Goal: Task Accomplishment & Management: Use online tool/utility

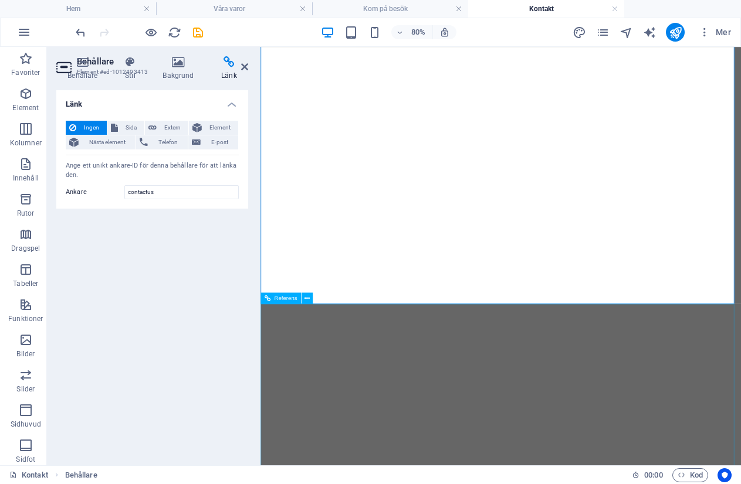
select select "9"
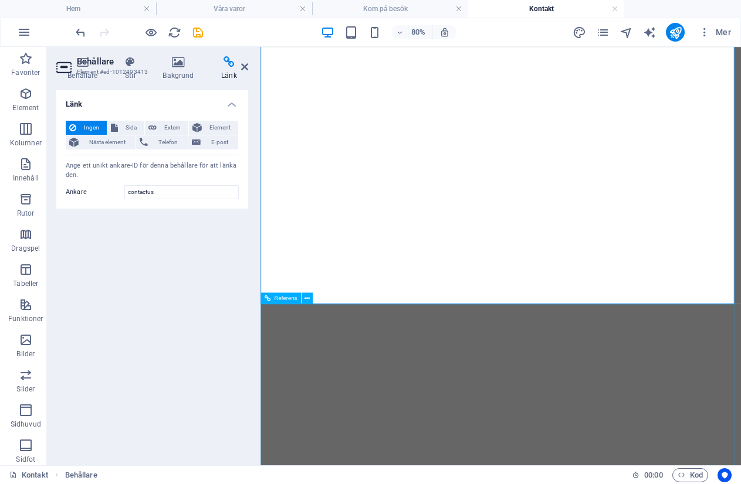
select select "9"
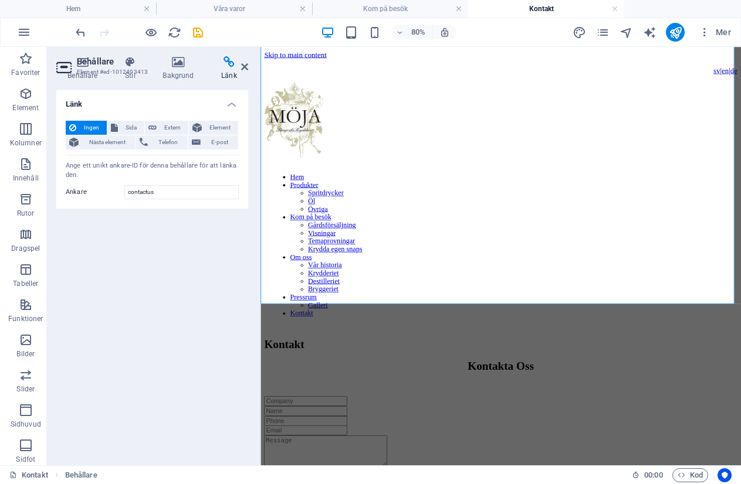
scroll to position [235, 0]
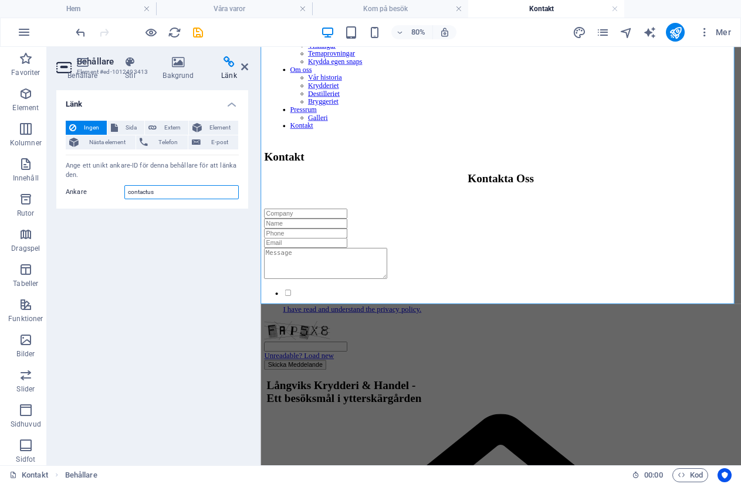
click at [168, 192] on input "contactus" at bounding box center [181, 192] width 114 height 14
type input "c"
click at [151, 253] on div "Länk Ingen Sida Extern Element Nästa element Telefon E-post Sida Hem Legal Noti…" at bounding box center [152, 273] width 192 height 366
click at [130, 127] on span "Sida" at bounding box center [130, 128] width 19 height 14
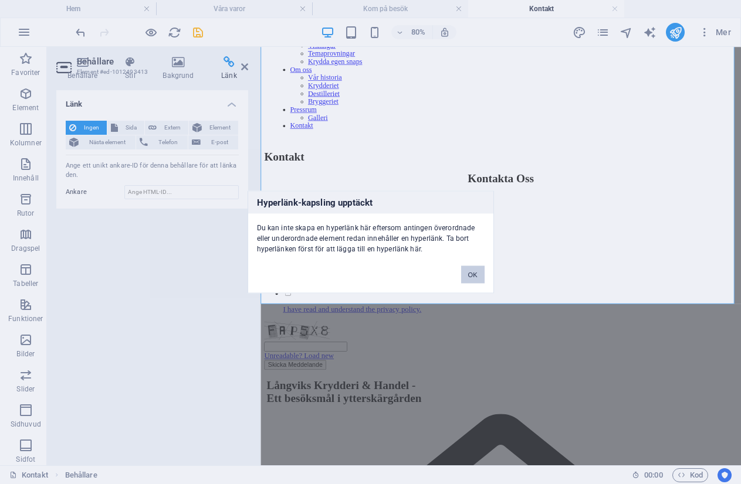
click at [470, 274] on button "OK" at bounding box center [472, 275] width 23 height 18
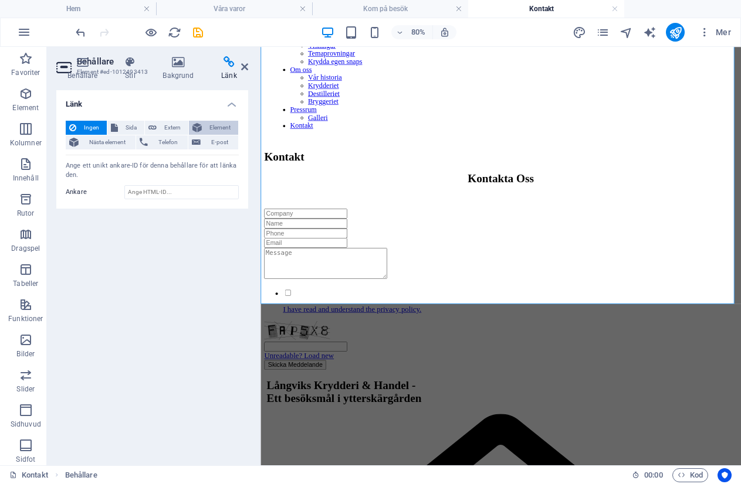
click at [228, 126] on span "Element" at bounding box center [219, 128] width 29 height 14
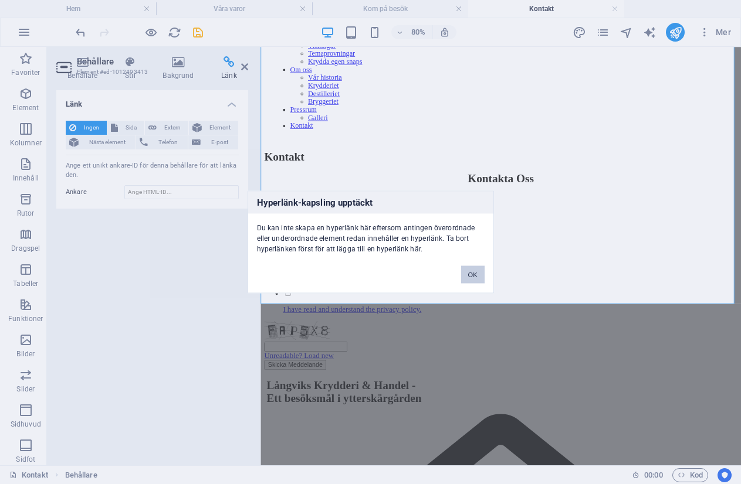
click at [464, 276] on button "OK" at bounding box center [472, 275] width 23 height 18
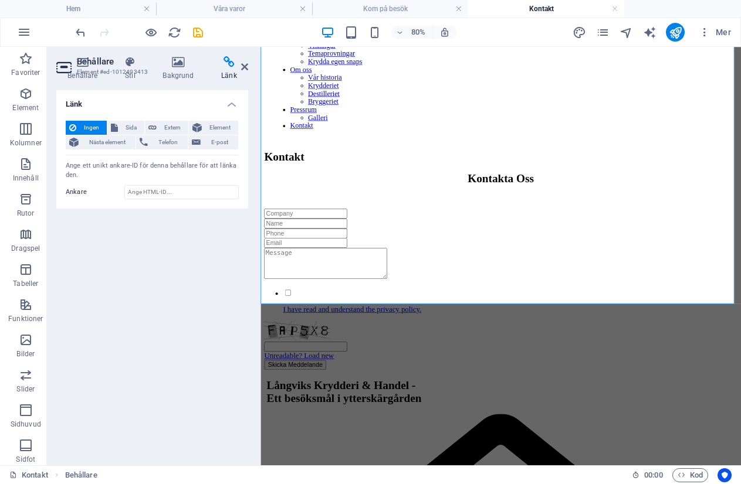
click at [125, 314] on div "Länk Ingen Sida Extern Element Nästa element Telefon E-post Sida Hem Legal Noti…" at bounding box center [152, 273] width 192 height 366
click at [80, 33] on icon "undo" at bounding box center [80, 32] width 13 height 13
click at [79, 33] on icon "undo" at bounding box center [80, 32] width 13 height 13
click at [79, 34] on icon "undo" at bounding box center [80, 32] width 13 height 13
click at [80, 32] on icon "undo" at bounding box center [80, 32] width 13 height 13
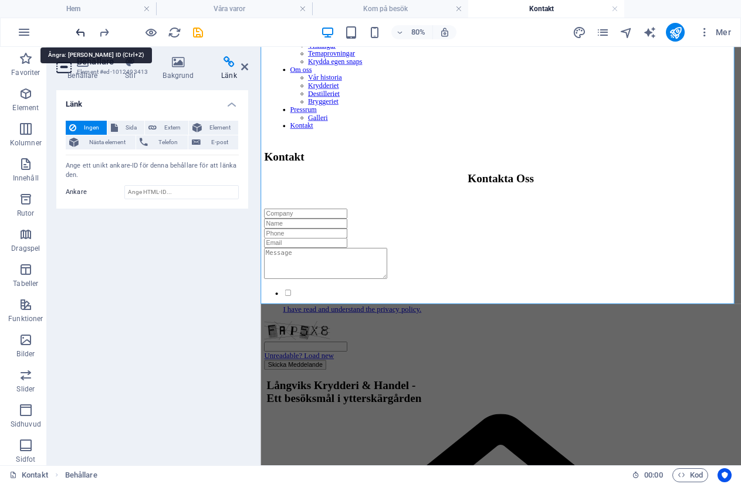
click at [80, 32] on icon "undo" at bounding box center [80, 32] width 13 height 13
click at [81, 32] on icon "undo" at bounding box center [80, 32] width 13 height 13
type input "contact-us-1"
click at [161, 323] on div "Länk Ingen Sida Extern Element Nästa element Telefon E-post Sida Hem Legal Noti…" at bounding box center [152, 273] width 192 height 366
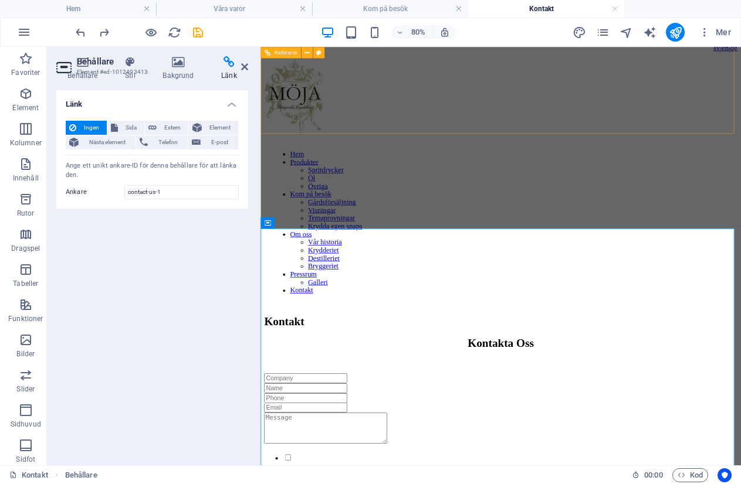
scroll to position [0, 0]
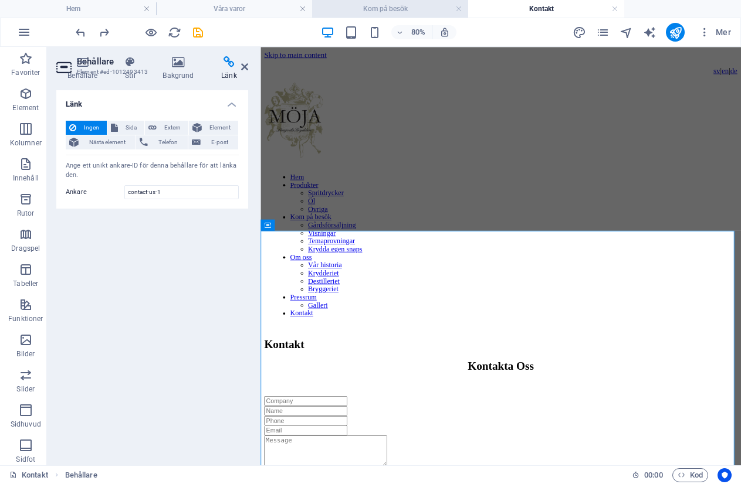
click at [375, 13] on h4 "Kom på besök" at bounding box center [390, 8] width 156 height 13
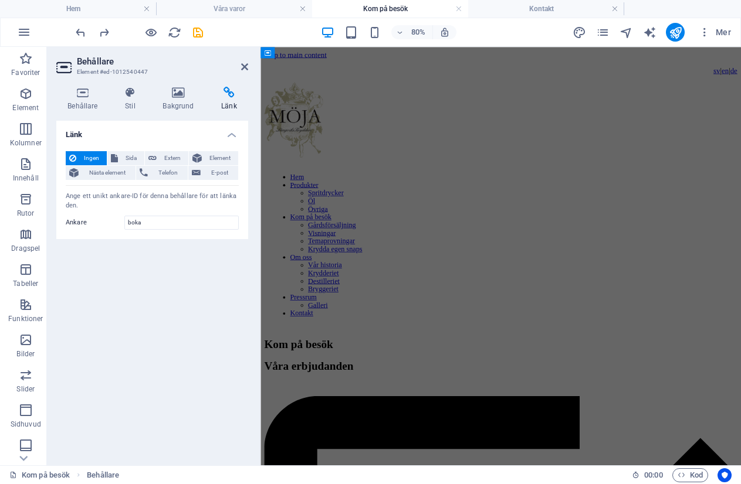
scroll to position [698, 0]
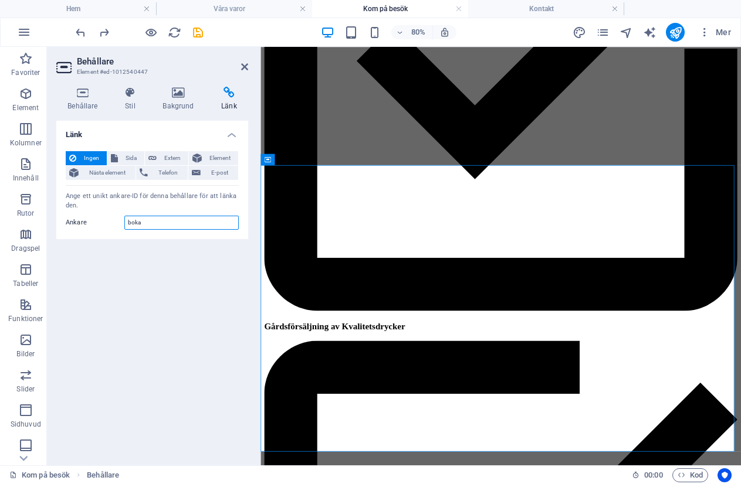
click at [150, 223] on input "boka" at bounding box center [181, 223] width 114 height 14
type input "b"
click at [123, 321] on div "Länk Ingen Sida Extern Element Nästa element Telefon E-post Sida Hem Legal Noti…" at bounding box center [152, 288] width 192 height 335
click at [128, 91] on icon at bounding box center [130, 93] width 33 height 12
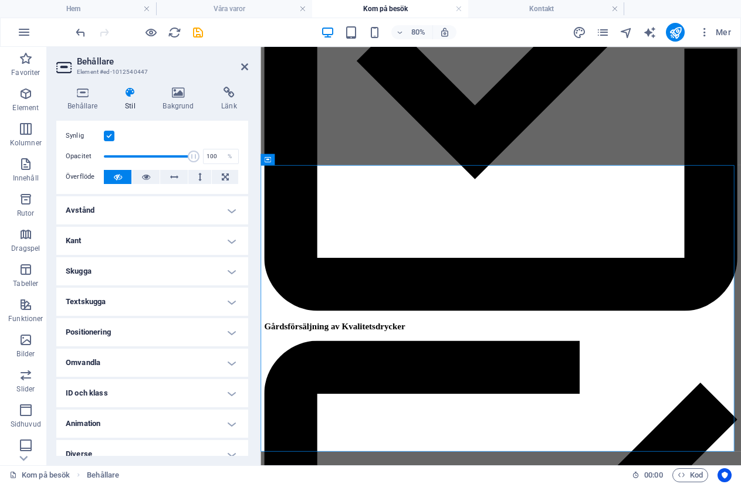
scroll to position [35, 0]
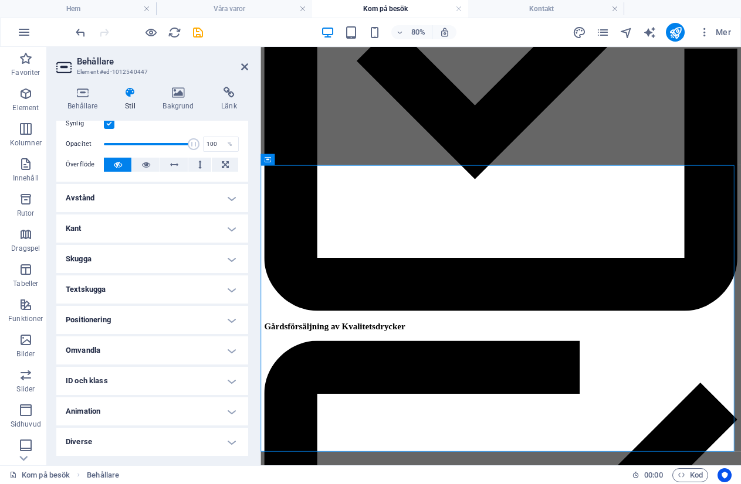
click at [93, 381] on h4 "ID och klass" at bounding box center [152, 381] width 192 height 28
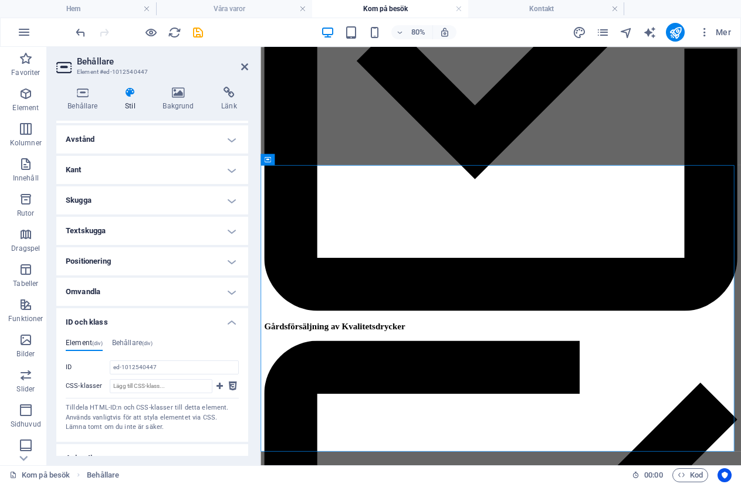
scroll to position [140, 0]
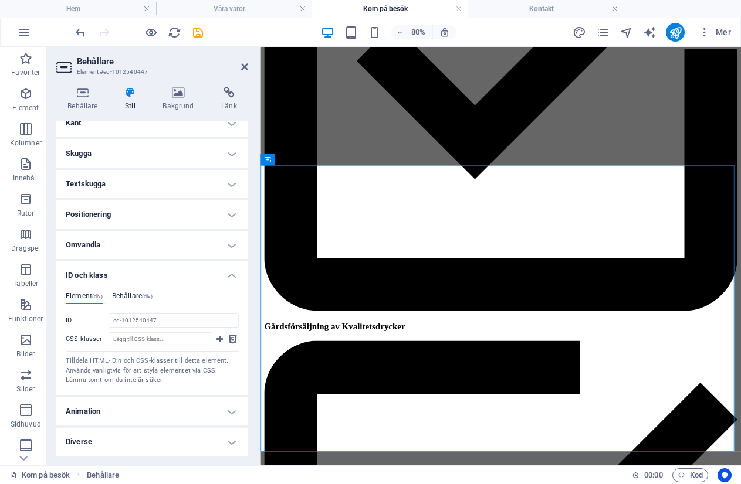
click at [126, 299] on h4 "Behållare (div)" at bounding box center [132, 298] width 40 height 13
click at [94, 297] on span "(div)" at bounding box center [97, 297] width 11 height 6
click at [131, 294] on h4 "Behållare (div)" at bounding box center [132, 298] width 40 height 13
click at [84, 297] on h4 "Element (div)" at bounding box center [84, 298] width 37 height 13
click at [121, 323] on input "ed-1012540447" at bounding box center [174, 321] width 129 height 14
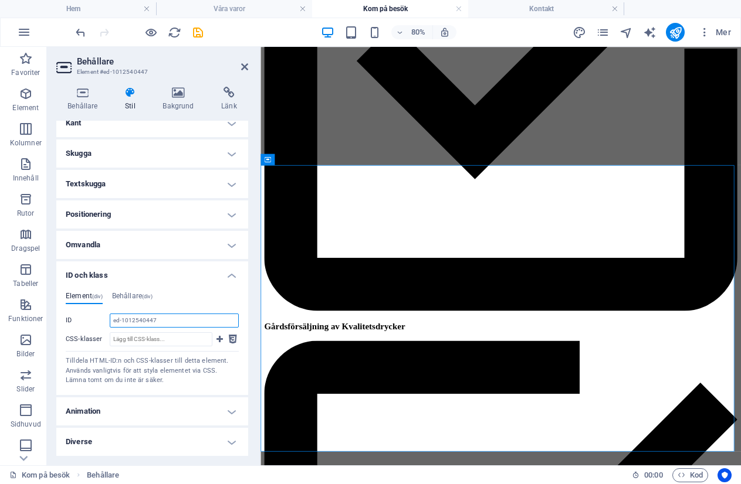
click at [128, 321] on input "ed-1012540447" at bounding box center [174, 321] width 129 height 14
click at [133, 317] on input "ed-1012540447" at bounding box center [174, 321] width 129 height 14
click at [162, 317] on input "ed-1012540447" at bounding box center [174, 321] width 129 height 14
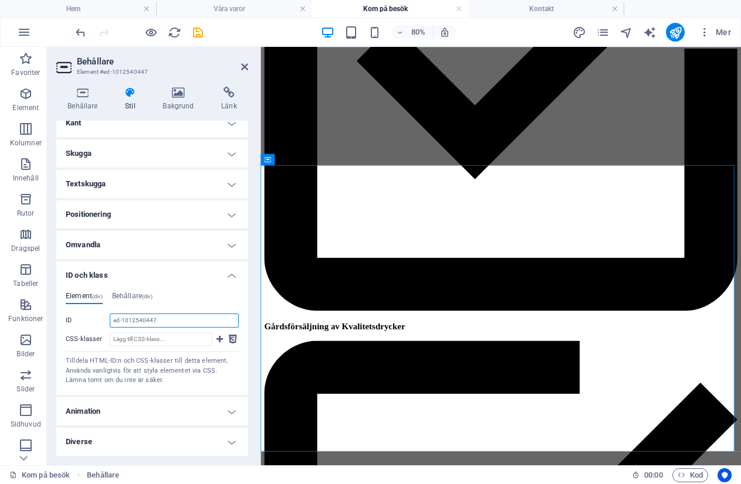
click at [162, 319] on input "ed-1012540447" at bounding box center [174, 321] width 129 height 14
click at [131, 294] on h4 "Behållare (div)" at bounding box center [132, 298] width 40 height 13
click at [139, 321] on input "ID Mellanslag och specialtecken (förutom "-" [PERSON_NAME]"_") accepteras inte" at bounding box center [174, 321] width 129 height 14
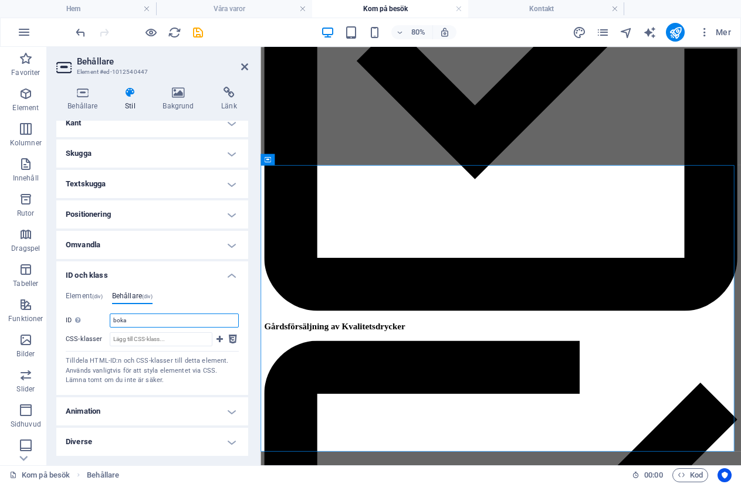
type input "boka"
click at [218, 305] on div "Element (div) Behållare (div) ID ed-1012540447 CSS-klasser Tilldela HTML-ID:n o…" at bounding box center [152, 339] width 173 height 94
click at [96, 11] on h4 "Hem" at bounding box center [78, 8] width 156 height 13
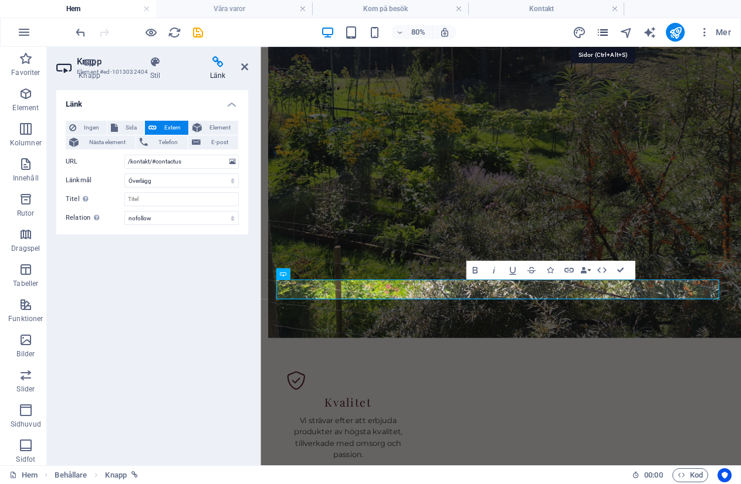
click at [605, 32] on icon "pages" at bounding box center [602, 32] width 13 height 13
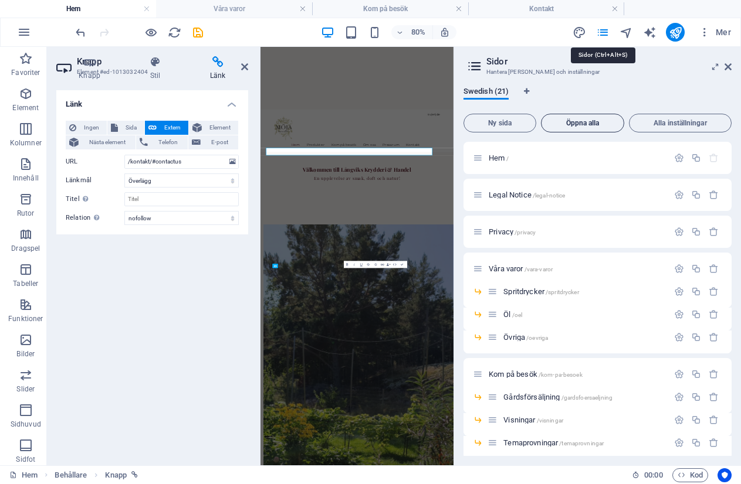
scroll to position [966, 0]
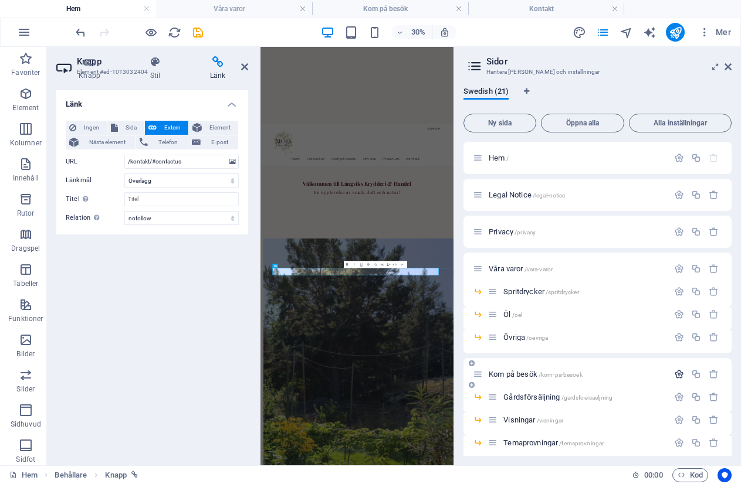
click at [679, 379] on icon "button" at bounding box center [679, 375] width 10 height 10
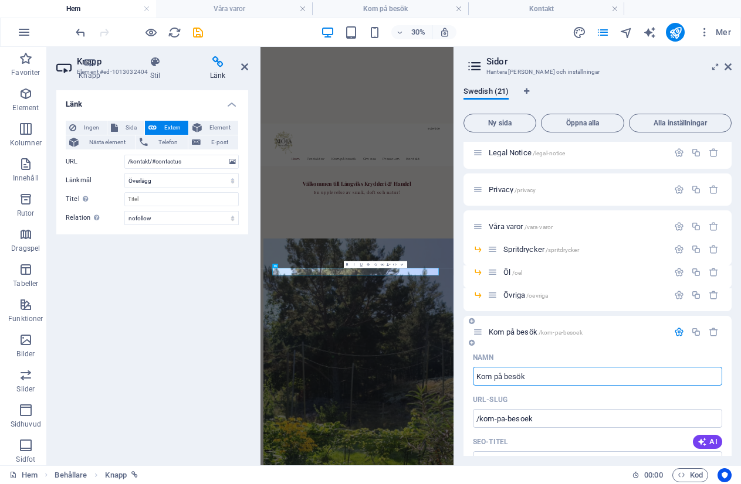
scroll to position [59, 0]
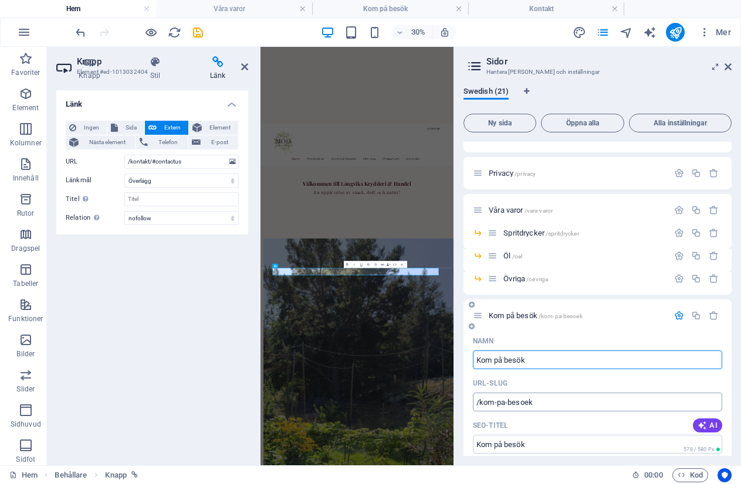
click at [526, 405] on input "/kom-pa-besoek" at bounding box center [597, 402] width 249 height 19
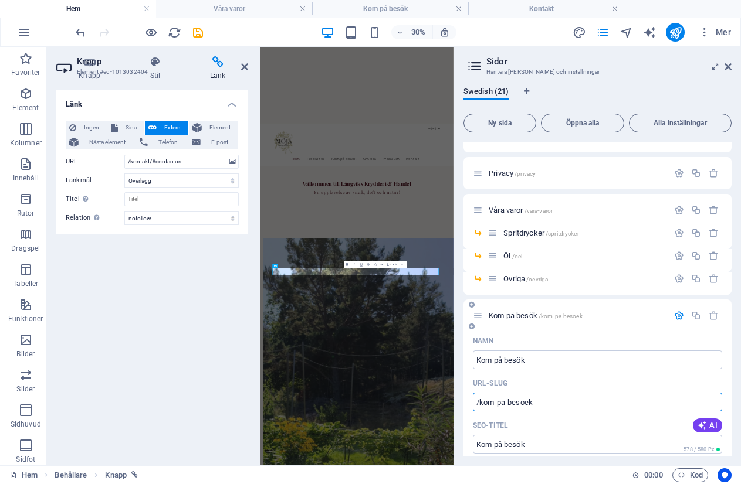
click at [526, 405] on input "/kom-pa-besoek" at bounding box center [597, 402] width 249 height 19
click at [526, 404] on input "/kom-pa-besoek" at bounding box center [597, 402] width 249 height 19
click at [165, 162] on input "/kontakt/#contactus" at bounding box center [181, 162] width 114 height 14
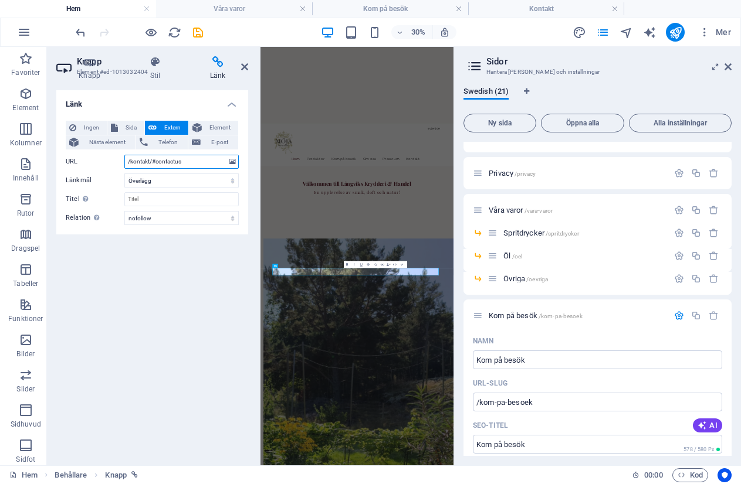
click at [165, 162] on input "/kontakt/#contactus" at bounding box center [181, 162] width 114 height 14
paste input "m-pa-besoek"
type input "/kom-pa-besoek/#boka"
click at [731, 67] on icon at bounding box center [727, 66] width 7 height 9
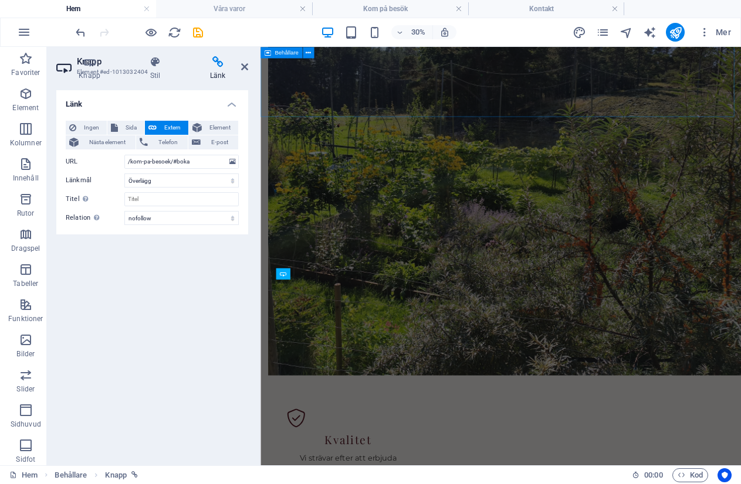
scroll to position [1012, 0]
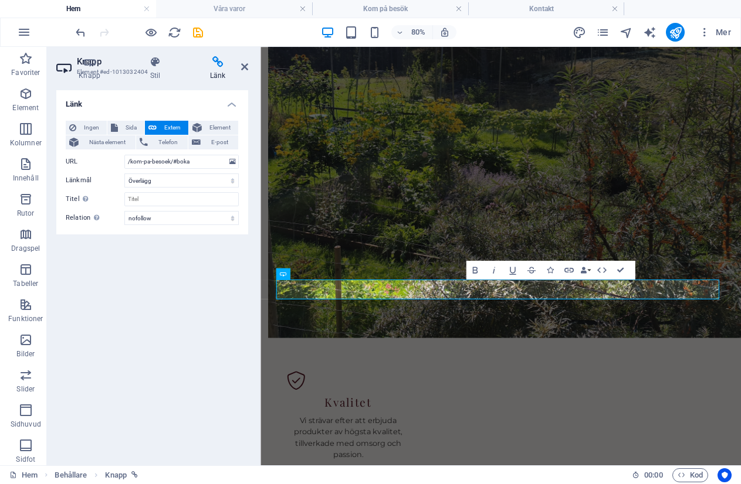
click at [161, 318] on div "Länk Ingen Sida Extern Element Nästa element Telefon E-post Sida Hem Legal Noti…" at bounding box center [152, 273] width 192 height 366
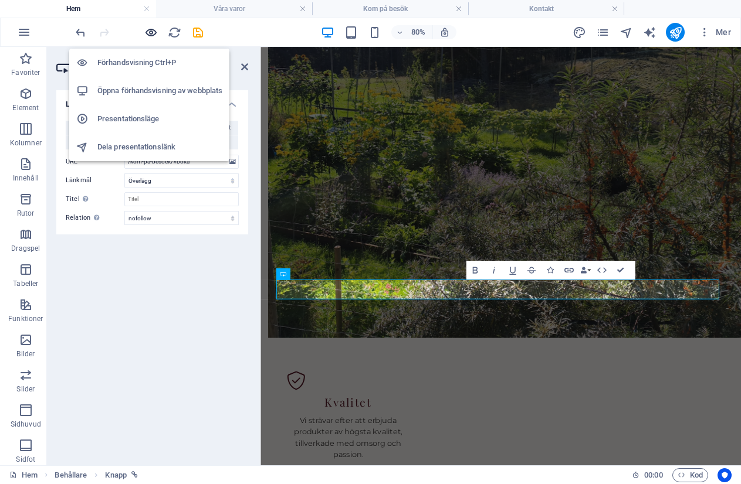
click at [151, 28] on icon "button" at bounding box center [150, 32] width 13 height 13
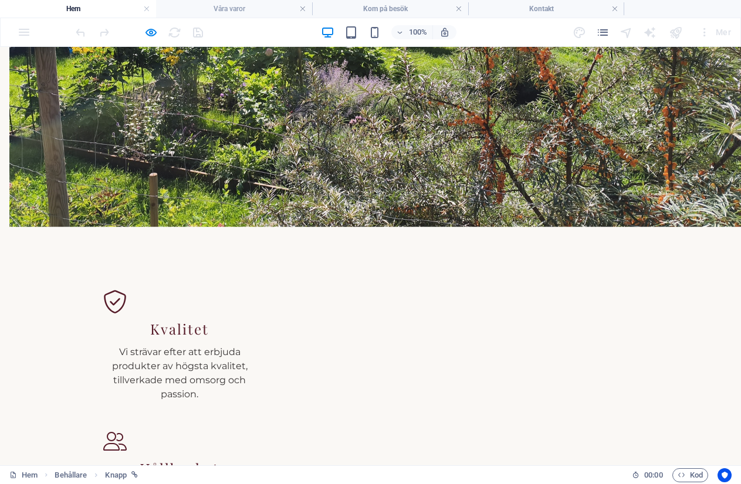
click at [5, 125] on button "×" at bounding box center [2, 132] width 5 height 14
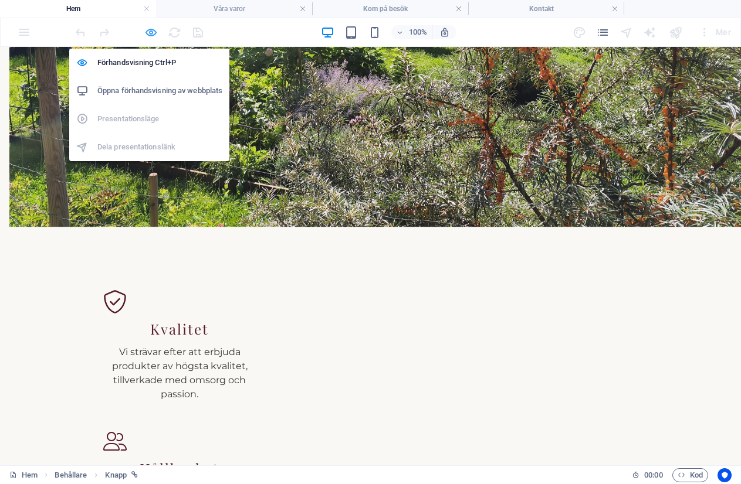
click at [151, 33] on icon "button" at bounding box center [150, 32] width 13 height 13
select select "overlay"
select select "nofollow"
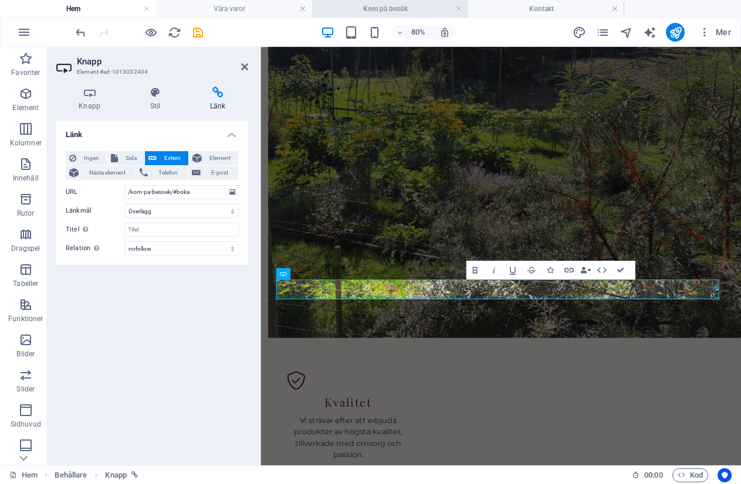
click at [410, 2] on li "Kom på besök" at bounding box center [390, 9] width 156 height 18
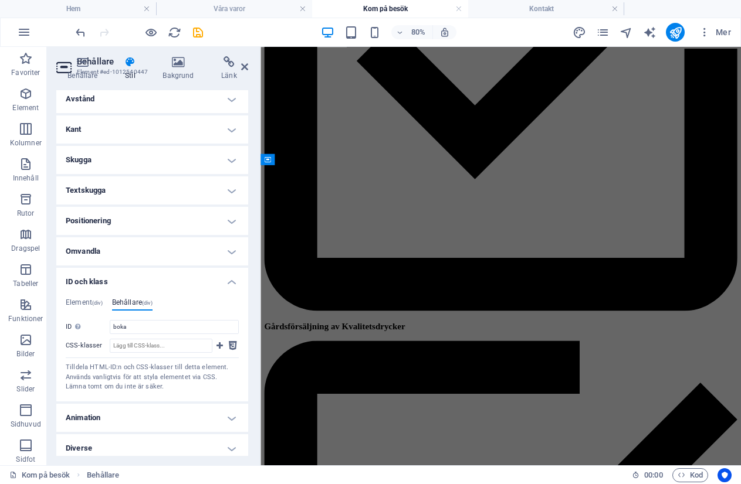
scroll to position [110, 0]
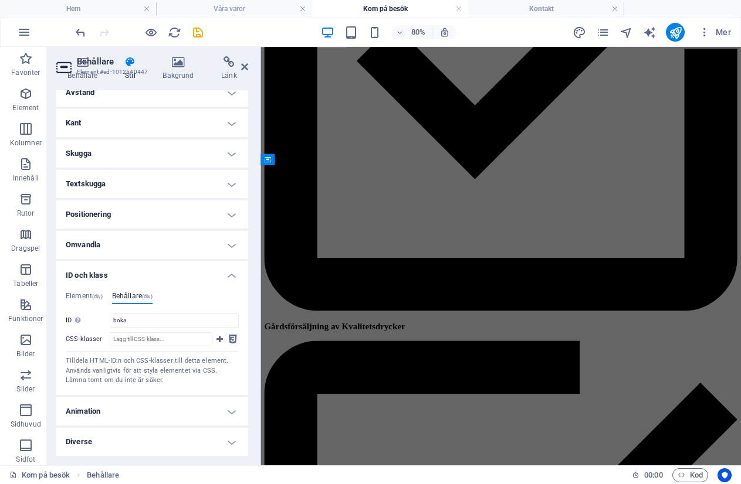
click at [123, 433] on h4 "Diverse" at bounding box center [152, 442] width 192 height 28
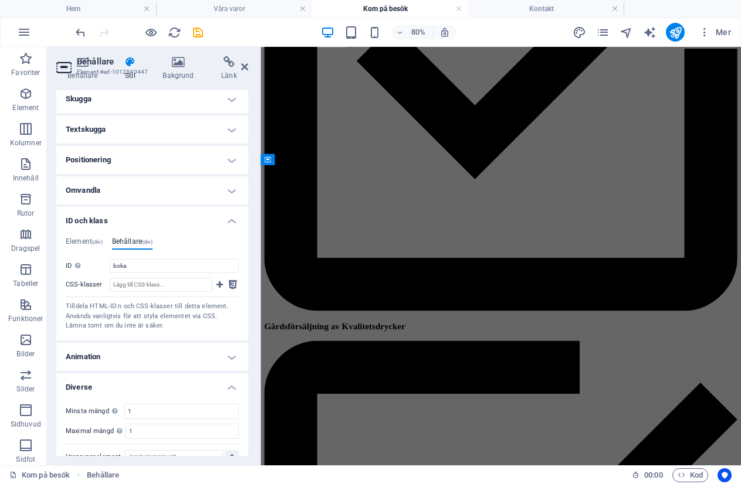
scroll to position [182, 0]
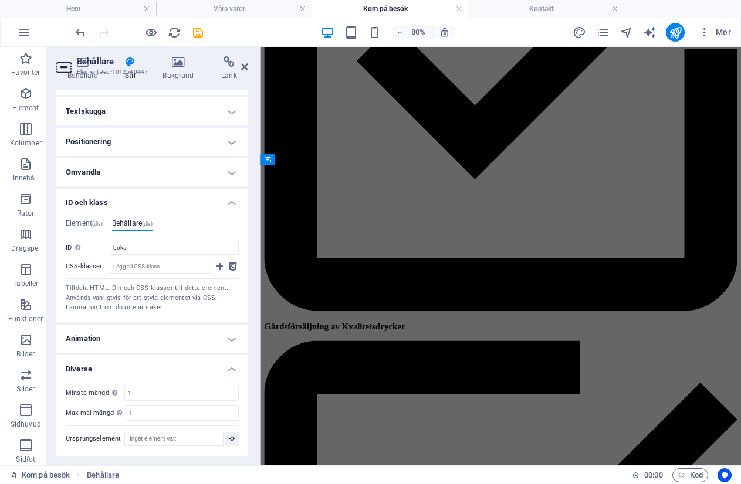
click at [90, 372] on h4 "Diverse" at bounding box center [152, 365] width 192 height 21
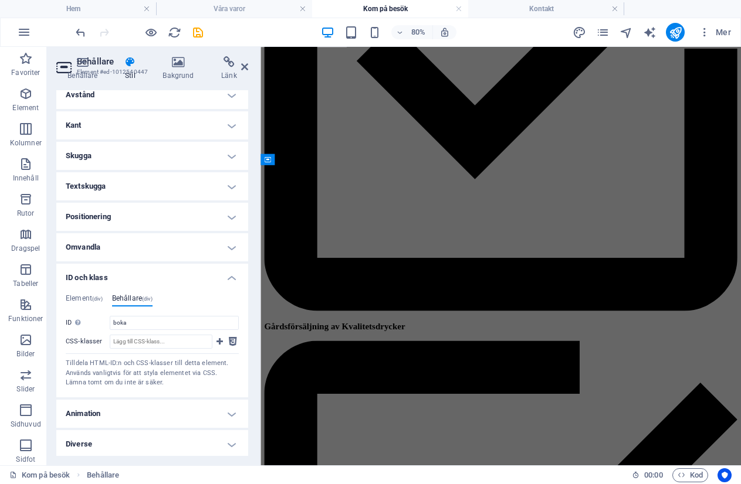
scroll to position [110, 0]
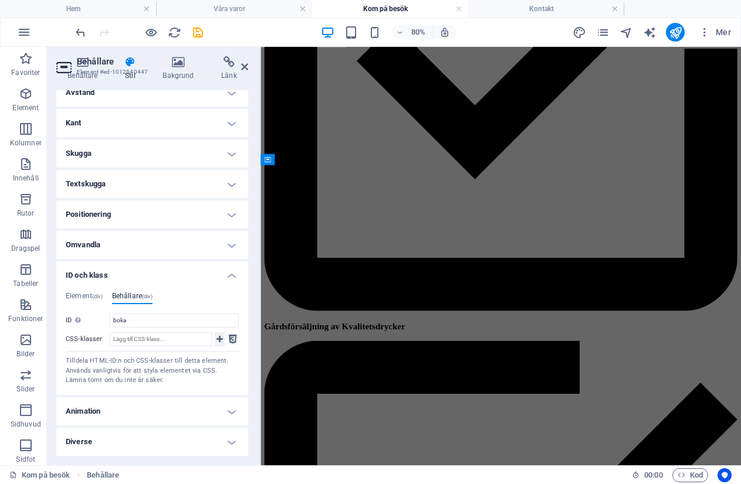
click at [218, 338] on icon at bounding box center [219, 340] width 6 height 14
click at [229, 338] on icon at bounding box center [233, 340] width 8 height 14
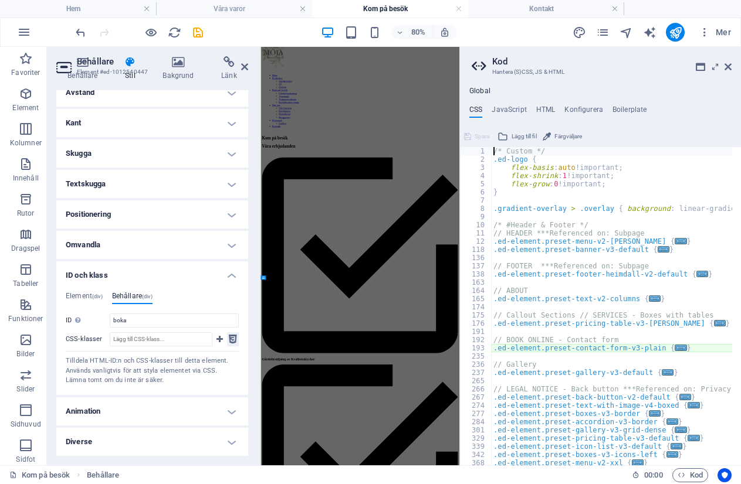
type textarea "@include contact-form-v3("
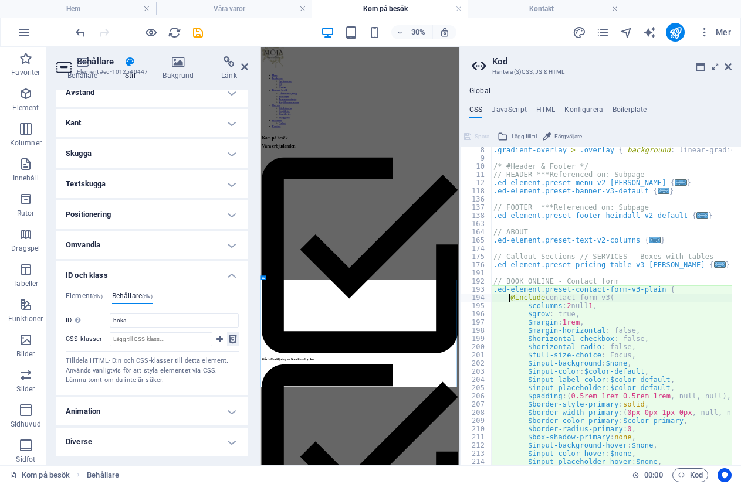
scroll to position [59, 0]
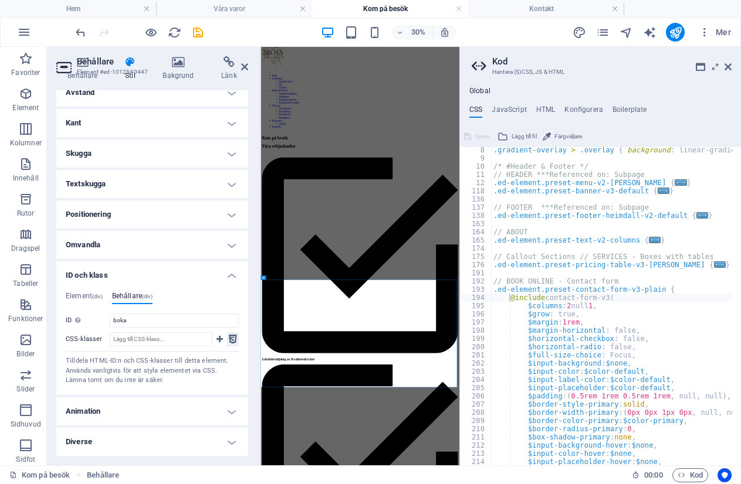
click at [230, 337] on icon at bounding box center [233, 340] width 8 height 14
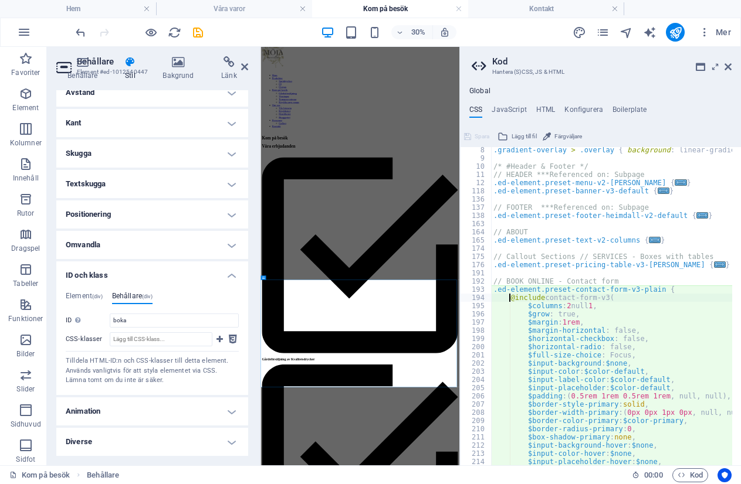
click at [732, 66] on aside "[PERSON_NAME] (S)CSS, JS & HTML Global CSS JavaScript HTML Konfigurera Boilerpl…" at bounding box center [600, 256] width 282 height 419
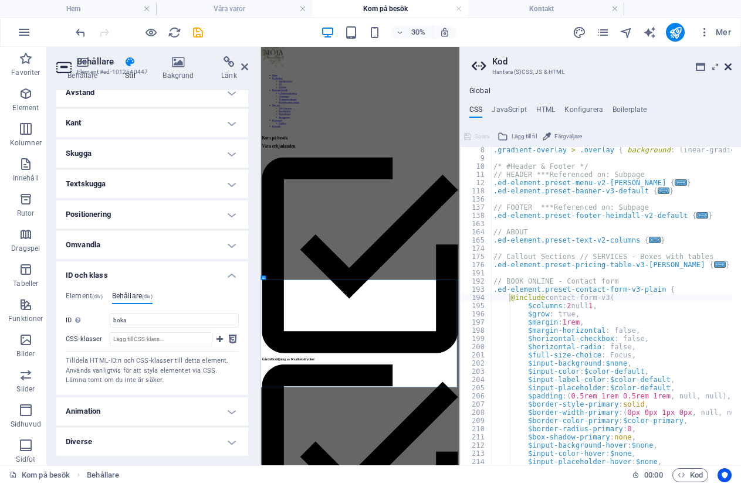
click at [724, 70] on icon at bounding box center [727, 66] width 7 height 9
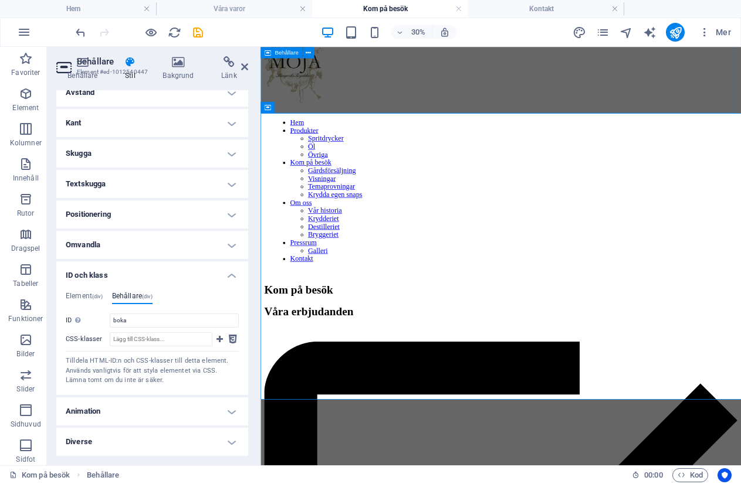
scroll to position [763, 0]
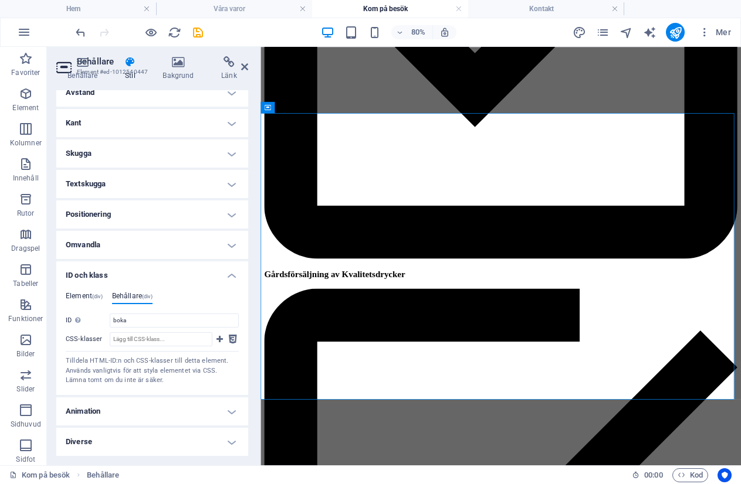
click at [81, 293] on h4 "Element (div)" at bounding box center [84, 298] width 37 height 13
click at [127, 320] on input "ed-1012540447" at bounding box center [174, 321] width 129 height 14
click at [132, 325] on input "ed-1012540447" at bounding box center [174, 321] width 129 height 14
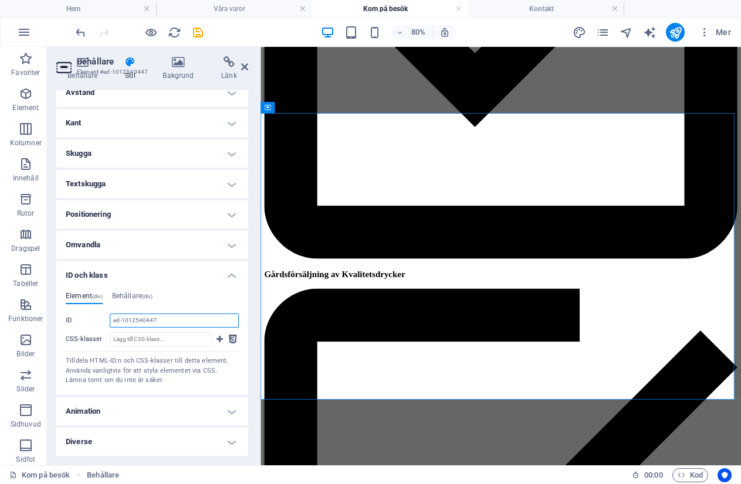
click at [133, 326] on input "ed-1012540447" at bounding box center [174, 321] width 129 height 14
click at [87, 1] on li "Hem" at bounding box center [78, 9] width 156 height 18
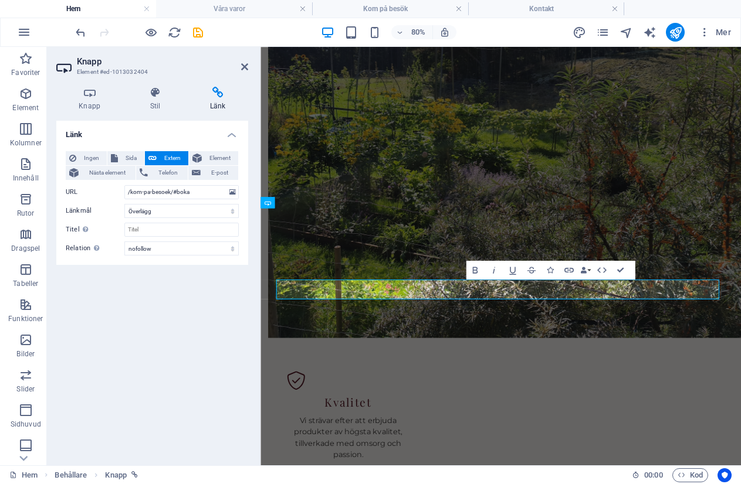
scroll to position [0, 0]
click at [181, 194] on input "/kom-pa-besoek/#boka" at bounding box center [181, 192] width 114 height 14
click at [192, 195] on input "/kom-pa-besoek/#boka" at bounding box center [181, 192] width 114 height 14
paste input "ed-1012540447"
type input "/kom-pa-besoek/ed-1012540447"
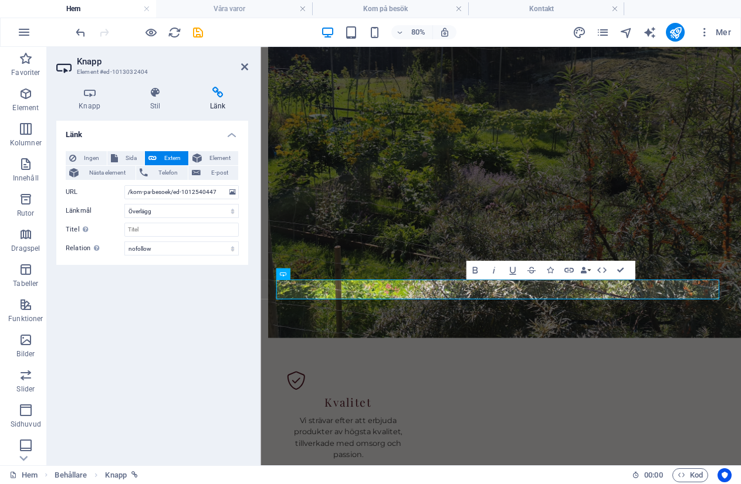
click at [178, 320] on div "Länk Ingen Sida Extern Element Nästa element Telefon E-post Sida Hem Legal Noti…" at bounding box center [152, 288] width 192 height 335
click at [339, 11] on h4 "Kom på besök" at bounding box center [390, 8] width 156 height 13
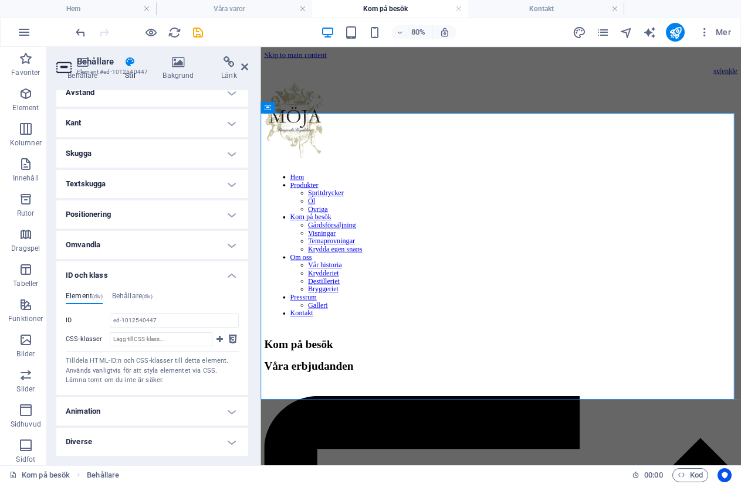
scroll to position [763, 0]
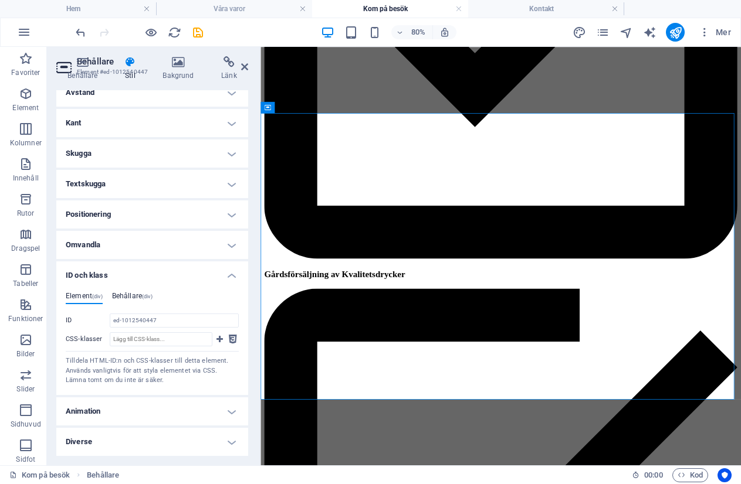
click at [130, 302] on h4 "Behållare (div)" at bounding box center [132, 298] width 40 height 13
click at [126, 321] on input "boka" at bounding box center [174, 321] width 129 height 14
type input "b"
click at [201, 295] on ul "Element (div) Behållare (div)" at bounding box center [152, 298] width 173 height 13
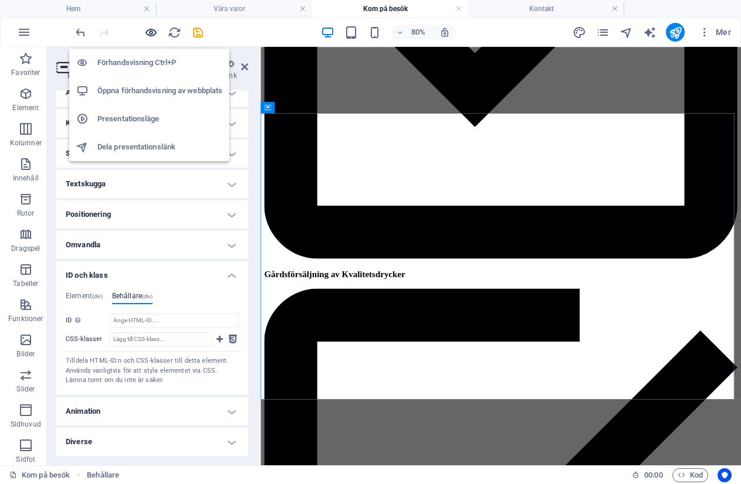
click at [155, 33] on icon "button" at bounding box center [150, 32] width 13 height 13
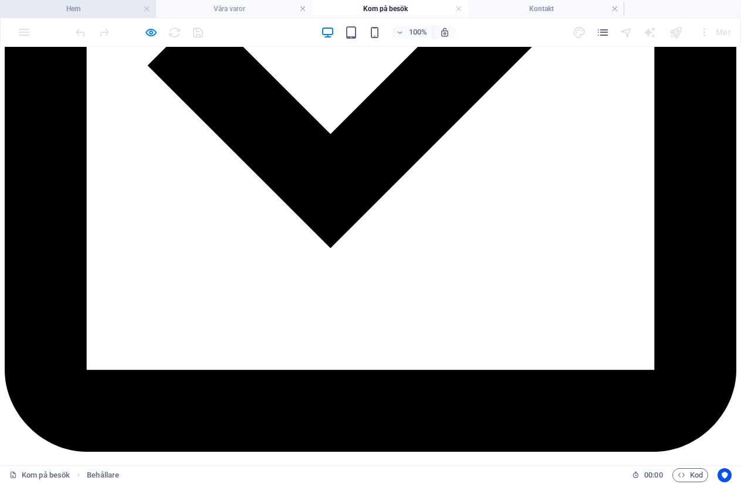
click at [81, 2] on li "Hem" at bounding box center [78, 9] width 156 height 18
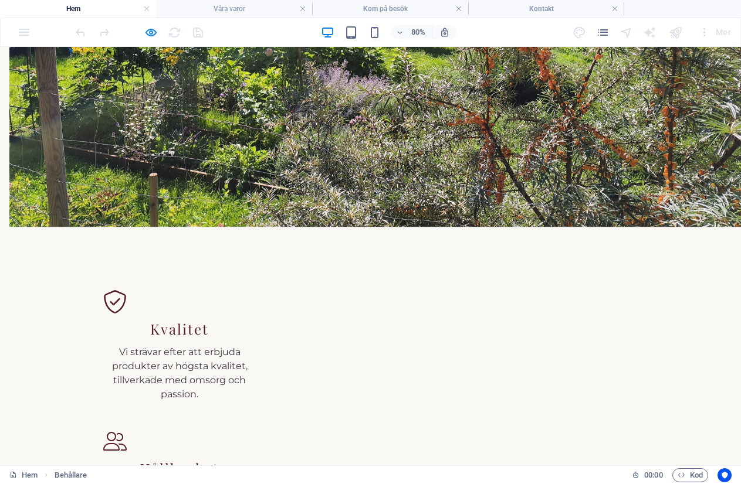
scroll to position [0, 0]
click at [5, 125] on button "×" at bounding box center [2, 132] width 5 height 14
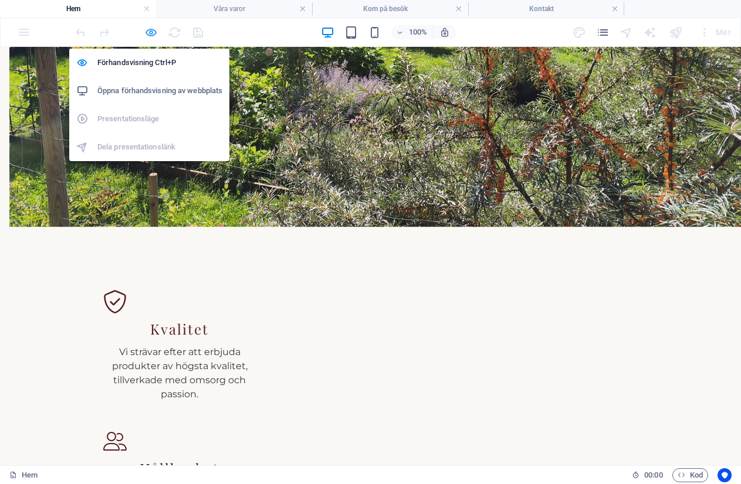
click at [152, 37] on icon "button" at bounding box center [150, 32] width 13 height 13
select select "overlay"
select select "nofollow"
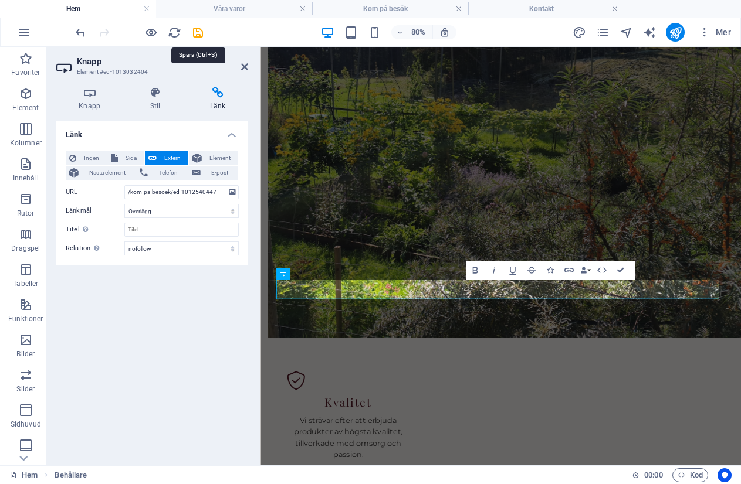
click at [195, 33] on icon "save" at bounding box center [197, 32] width 13 height 13
checkbox input "false"
select select "overlay"
select select "nofollow"
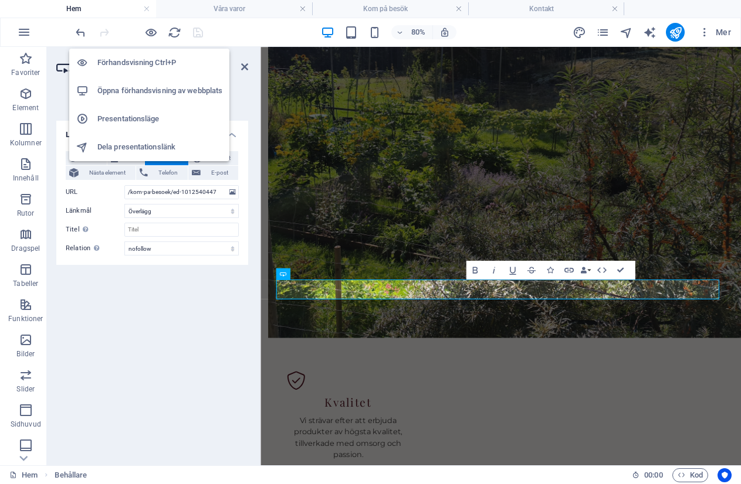
click at [131, 89] on h6 "Öppna förhandsvisning av webbplats" at bounding box center [159, 91] width 125 height 14
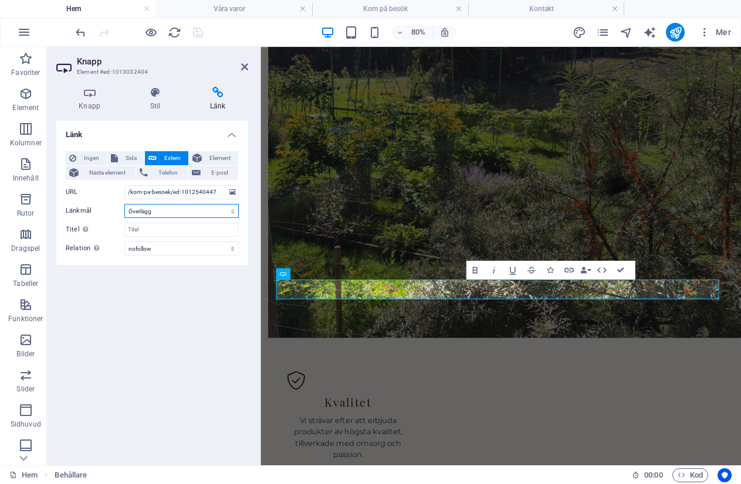
click at [171, 217] on select "Ny flik Samma flik Överlägg" at bounding box center [181, 211] width 114 height 14
select select "blank"
click at [124, 204] on select "Ny flik Samma flik Överlägg" at bounding box center [181, 211] width 114 height 14
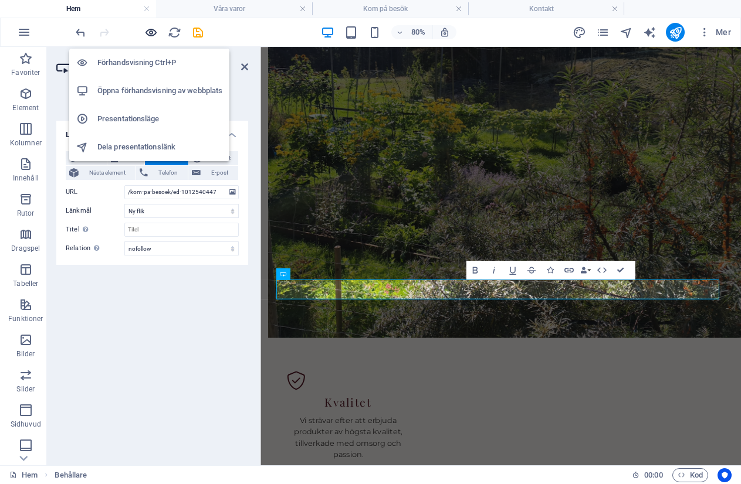
click at [148, 36] on icon "button" at bounding box center [150, 32] width 13 height 13
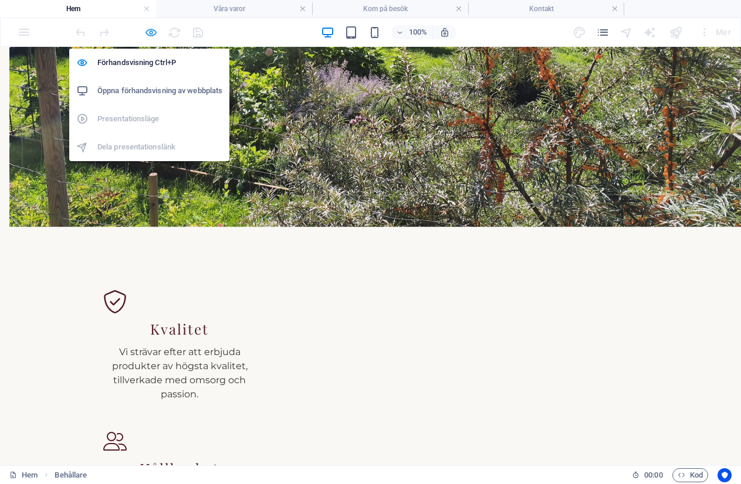
click at [155, 32] on icon "button" at bounding box center [150, 32] width 13 height 13
select select "nofollow"
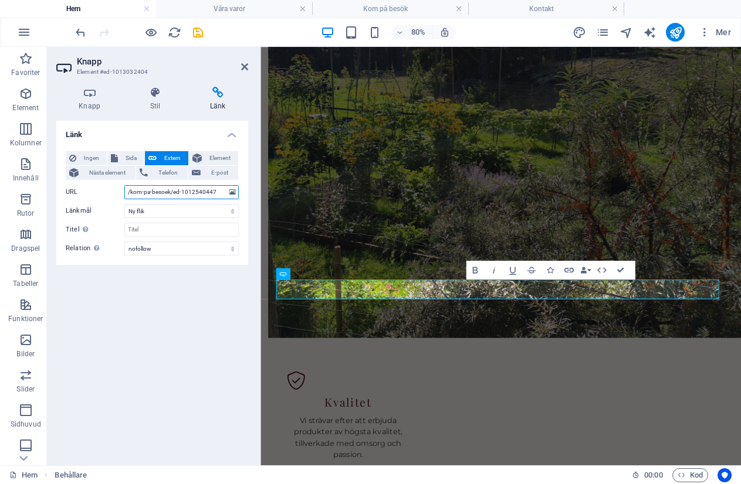
click at [172, 192] on input "/kom-pa-besoek/ed-1012540447" at bounding box center [181, 192] width 114 height 14
type input "/kom-pa-besoek/#ed-1012540447"
click at [161, 348] on div "Länk Ingen Sida Extern Element Nästa element Telefon E-post Sida Hem Legal Noti…" at bounding box center [152, 288] width 192 height 335
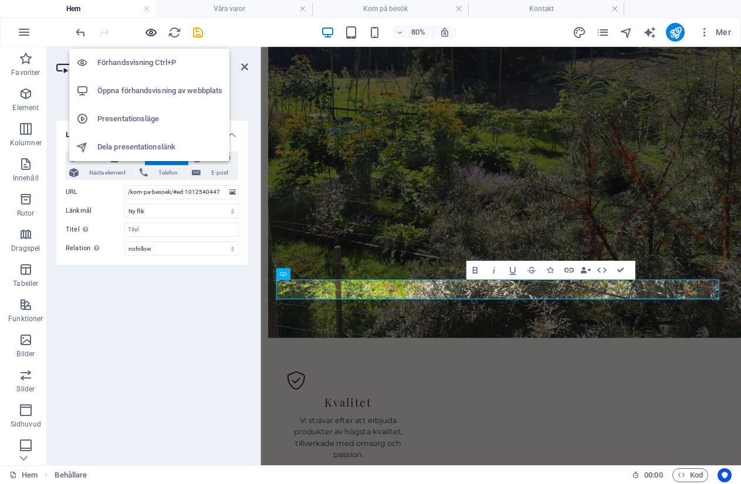
click at [148, 33] on icon "button" at bounding box center [150, 32] width 13 height 13
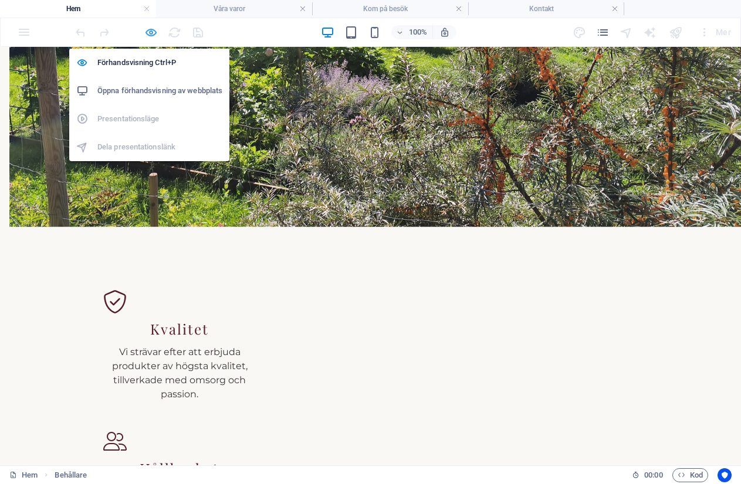
click at [152, 26] on icon "button" at bounding box center [150, 32] width 13 height 13
select select "nofollow"
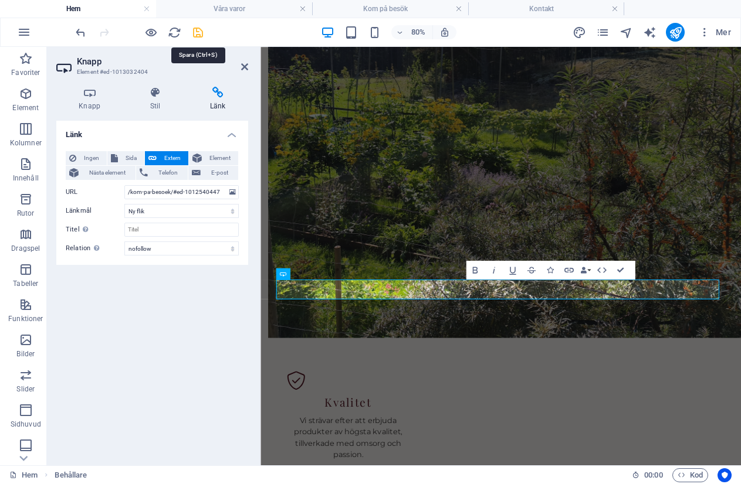
click at [196, 28] on icon "save" at bounding box center [197, 32] width 13 height 13
checkbox input "false"
select select "nofollow"
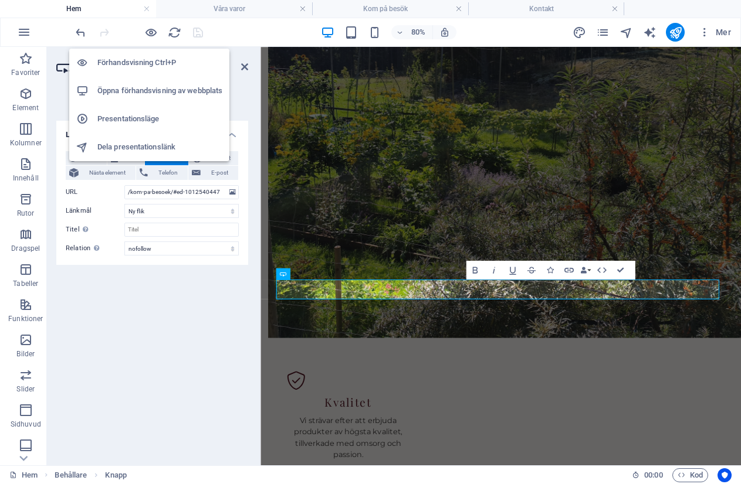
click at [135, 92] on h6 "Öppna förhandsvisning av webbplats" at bounding box center [159, 91] width 125 height 14
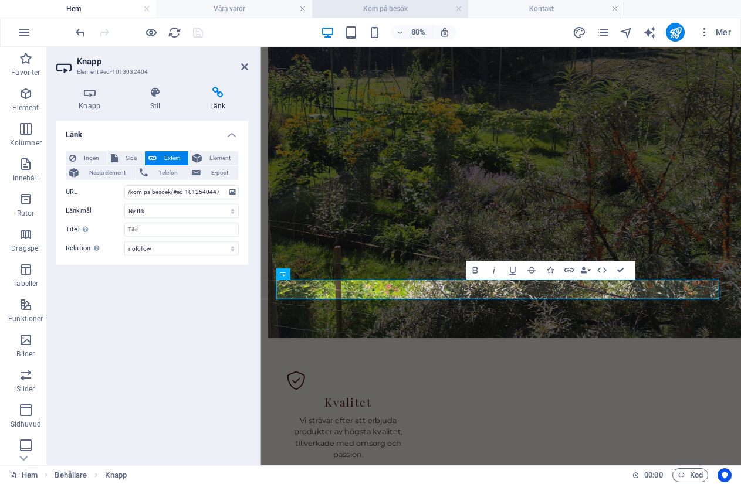
click at [368, 12] on h4 "Kom på besök" at bounding box center [390, 8] width 156 height 13
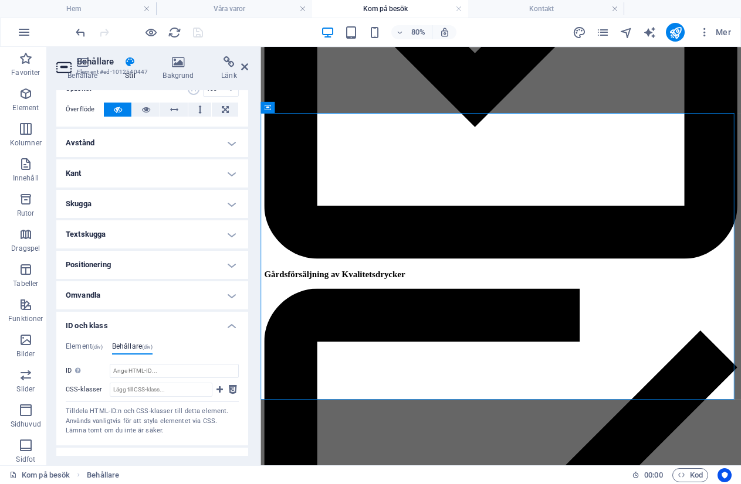
scroll to position [110, 0]
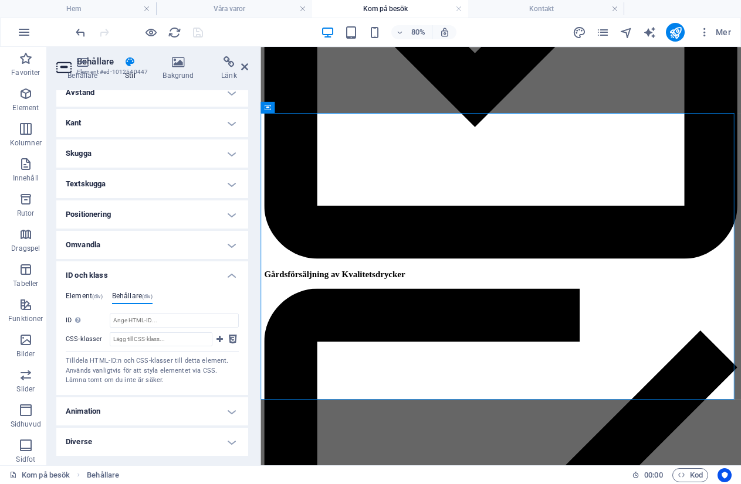
click at [74, 301] on h4 "Element (div)" at bounding box center [84, 298] width 37 height 13
click at [551, 8] on h4 "Kontakt" at bounding box center [546, 8] width 156 height 13
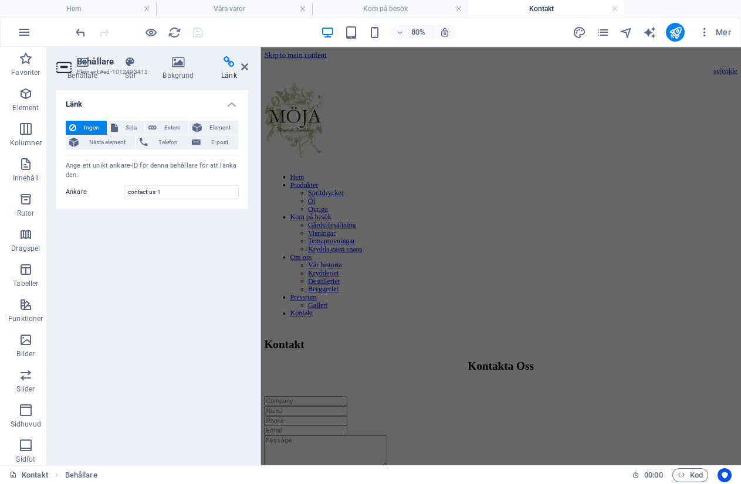
scroll to position [0, 0]
click at [129, 58] on icon at bounding box center [130, 62] width 33 height 12
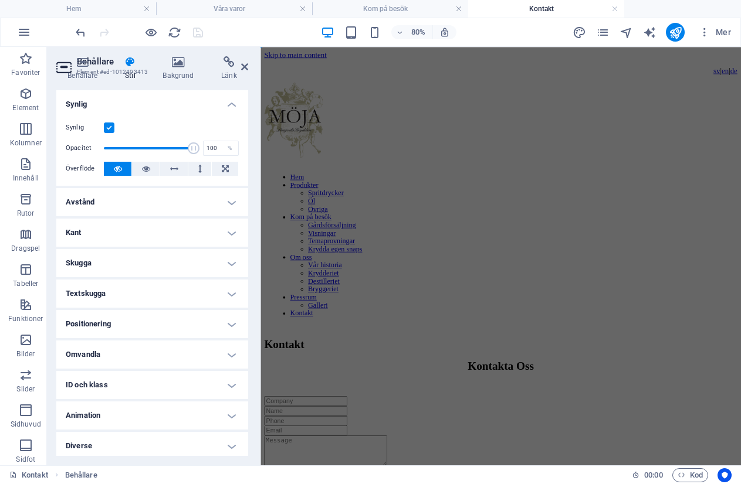
click at [82, 381] on h4 "ID och klass" at bounding box center [152, 385] width 192 height 28
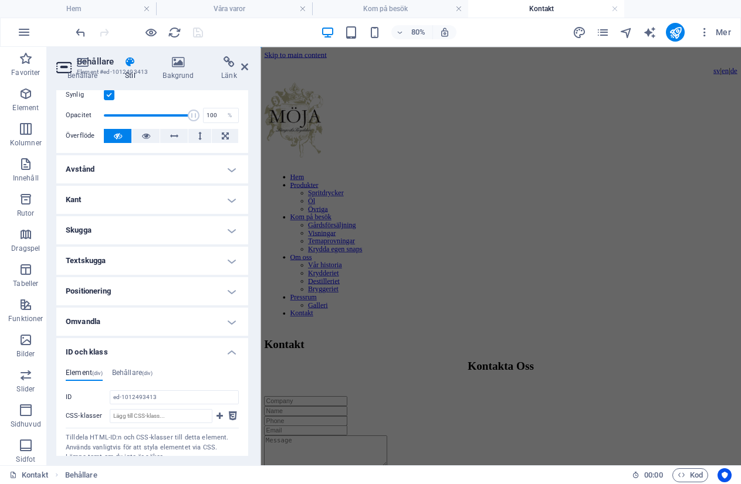
scroll to position [59, 0]
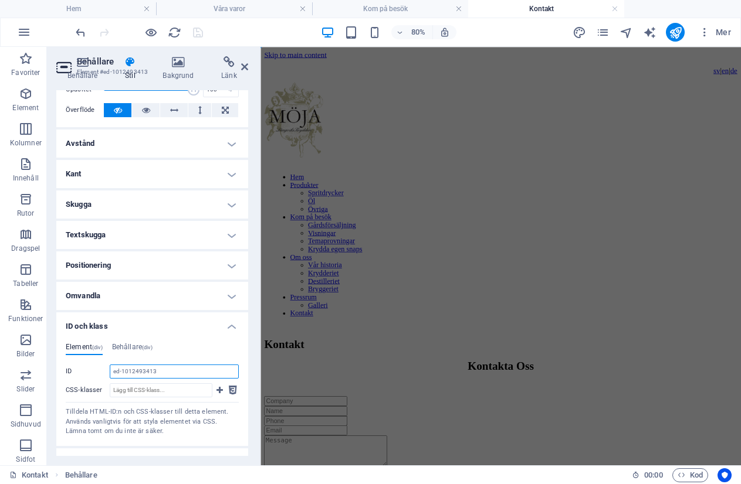
click at [135, 373] on input "ed-1012493413" at bounding box center [174, 372] width 129 height 14
click at [80, 6] on h4 "Hem" at bounding box center [78, 8] width 156 height 13
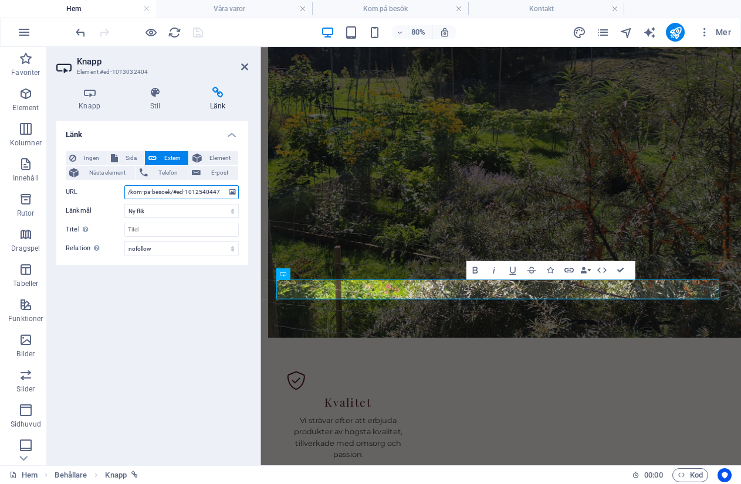
click at [182, 193] on input "/kom-pa-besoek/#ed-1012540447" at bounding box center [181, 192] width 114 height 14
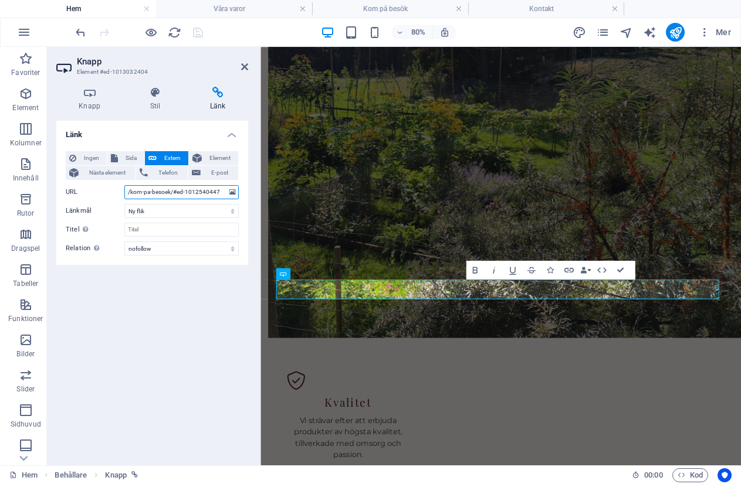
drag, startPoint x: 226, startPoint y: 192, endPoint x: 172, endPoint y: 194, distance: 54.0
click at [172, 194] on input "/kom-pa-besoek/#ed-1012540447" at bounding box center [181, 192] width 114 height 14
click at [211, 192] on input "/kom-pa-besoek/#ed-1012540447" at bounding box center [181, 192] width 114 height 14
drag, startPoint x: 219, startPoint y: 190, endPoint x: 175, endPoint y: 195, distance: 44.2
click at [175, 195] on input "/kom-pa-besoek/#ed-1012540447" at bounding box center [181, 192] width 114 height 14
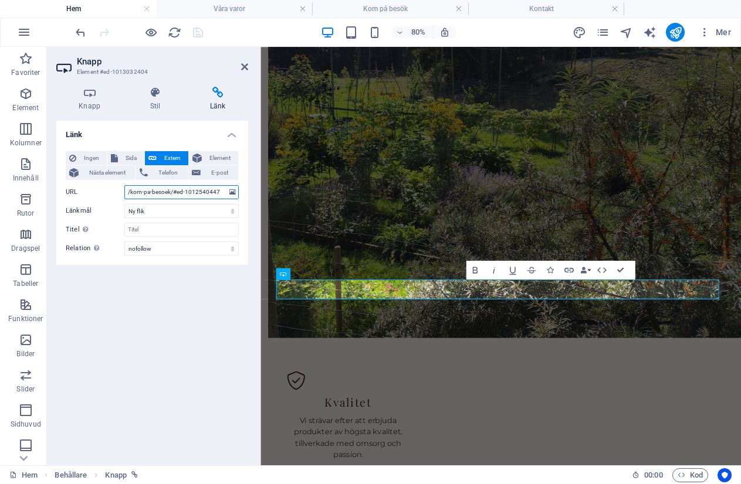
paste input "493413"
click at [169, 192] on input "/kom-pa-besoek/#ed-1012493413" at bounding box center [181, 192] width 114 height 14
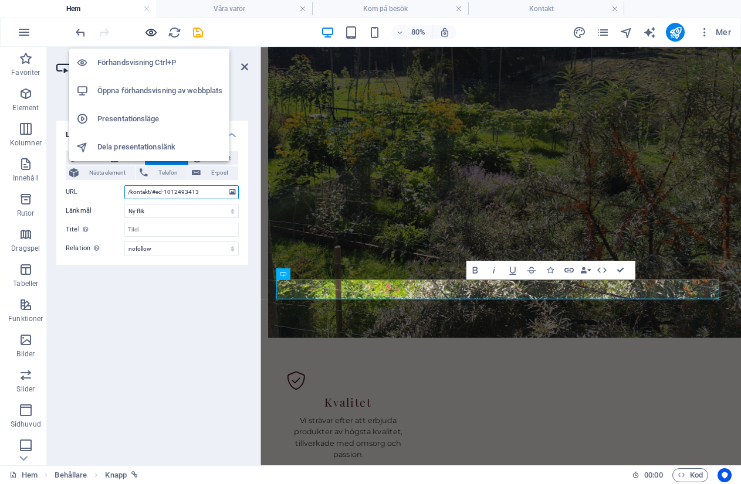
type input "/kontakt/#ed-1012493413"
click at [148, 30] on icon "button" at bounding box center [150, 32] width 13 height 13
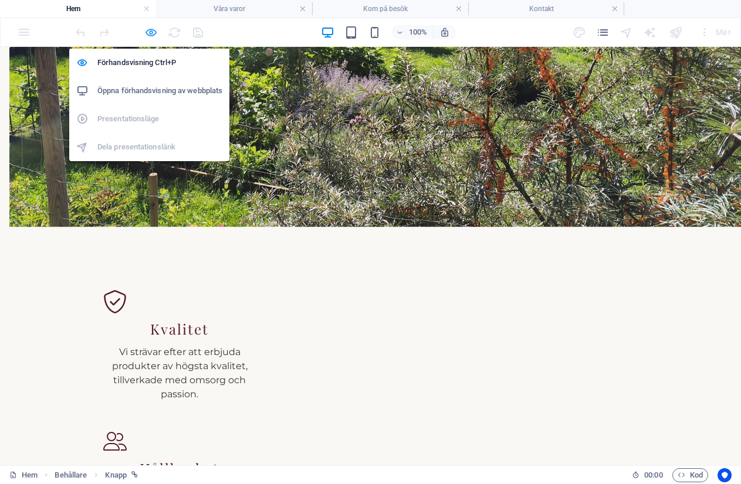
click at [147, 28] on icon "button" at bounding box center [150, 32] width 13 height 13
select select "nofollow"
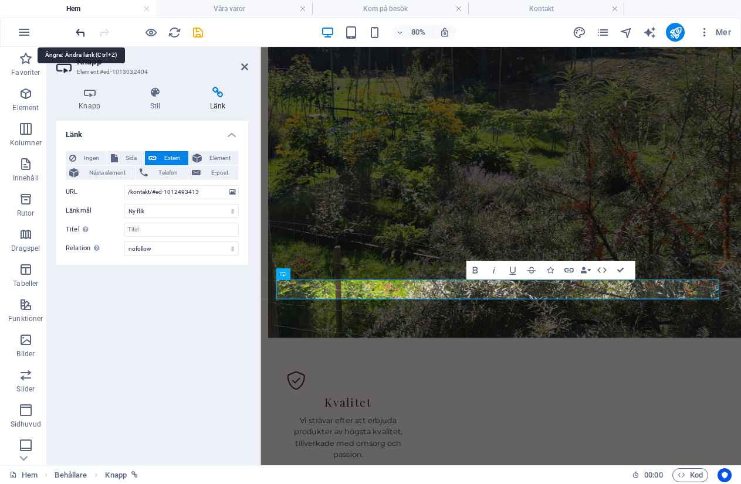
click at [81, 34] on icon "undo" at bounding box center [80, 32] width 13 height 13
click at [106, 34] on icon "redo" at bounding box center [103, 32] width 13 height 13
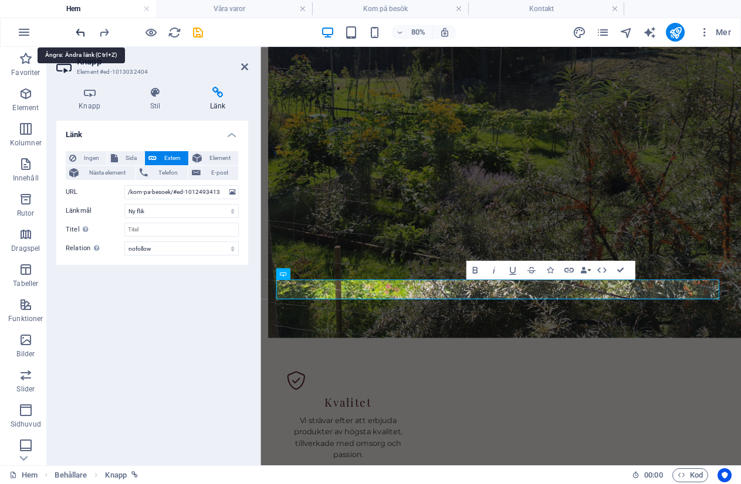
click at [76, 35] on icon "undo" at bounding box center [80, 32] width 13 height 13
type input "/kom-pa-besoek/#ed-1012540447"
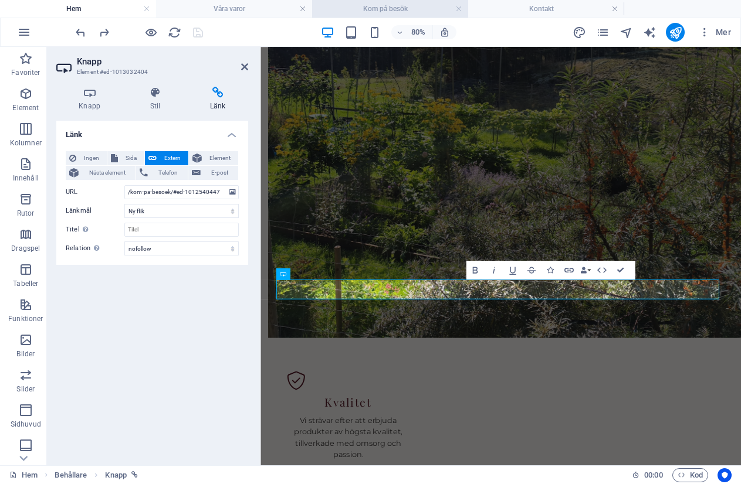
click at [384, 7] on h4 "Kom på besök" at bounding box center [390, 8] width 156 height 13
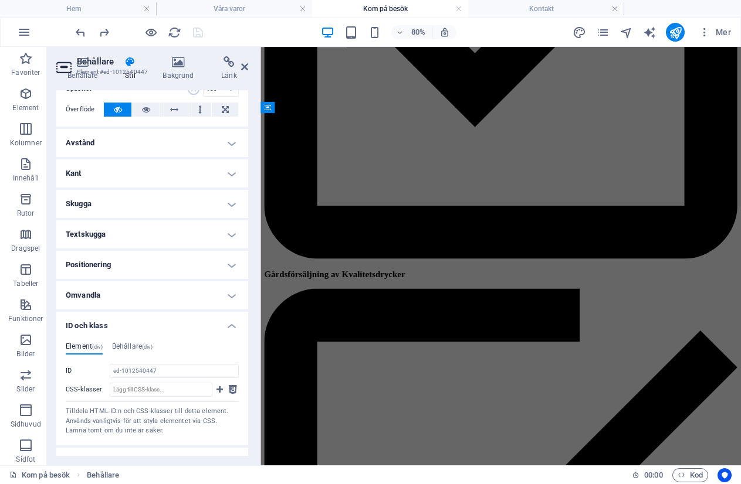
scroll to position [110, 0]
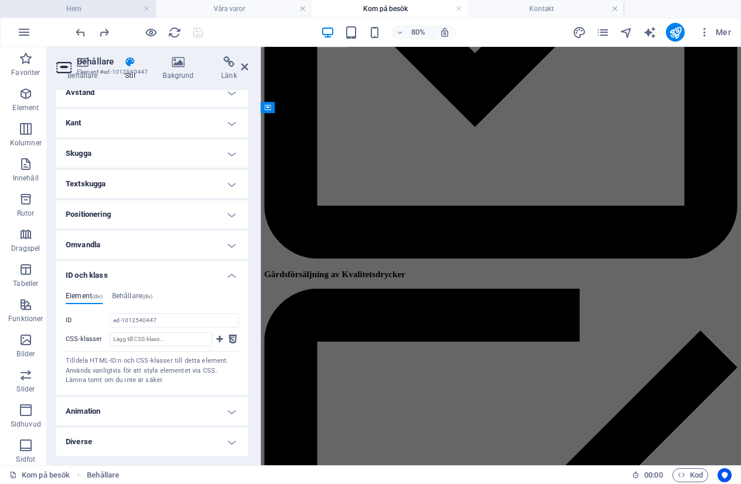
click at [55, 9] on h4 "Hem" at bounding box center [78, 8] width 156 height 13
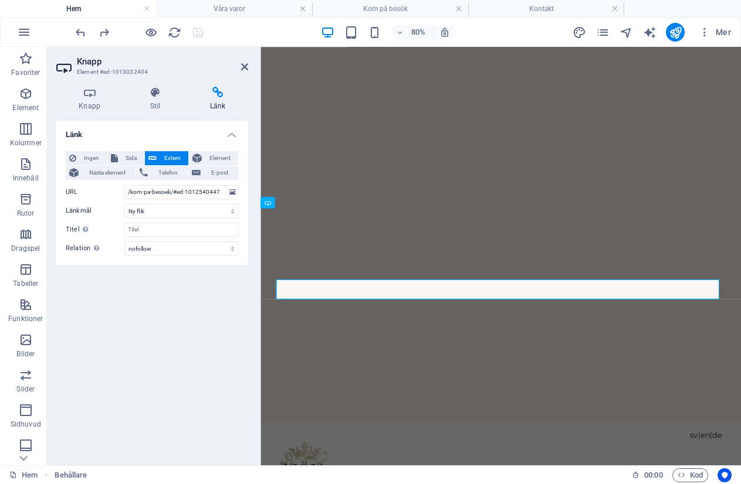
scroll to position [0, 0]
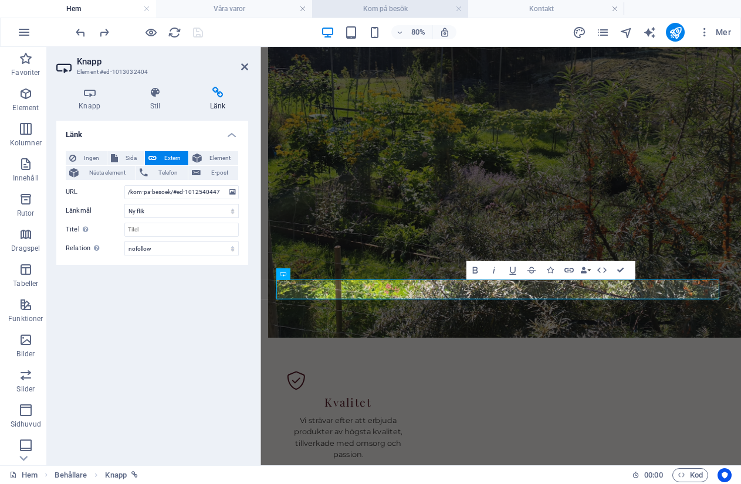
click at [383, 12] on h4 "Kom på besök" at bounding box center [390, 8] width 156 height 13
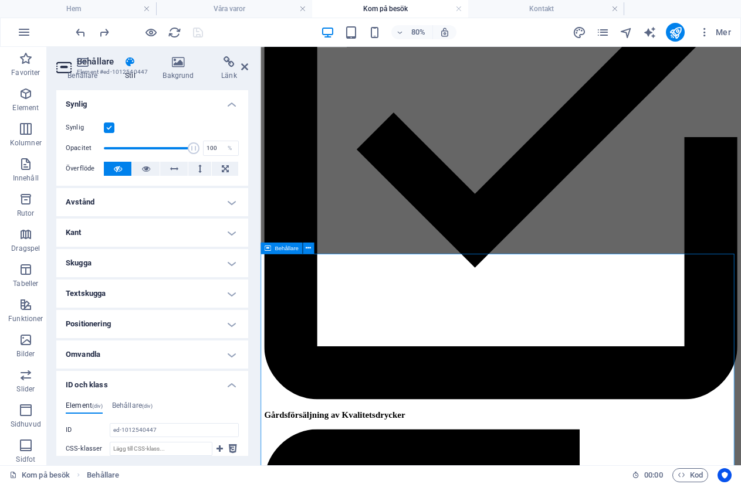
click at [245, 71] on icon at bounding box center [244, 66] width 7 height 9
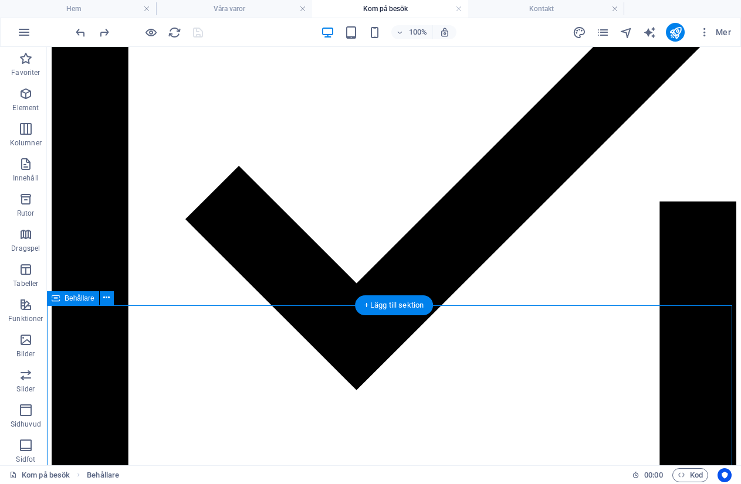
click at [22, 97] on icon "button" at bounding box center [26, 94] width 14 height 14
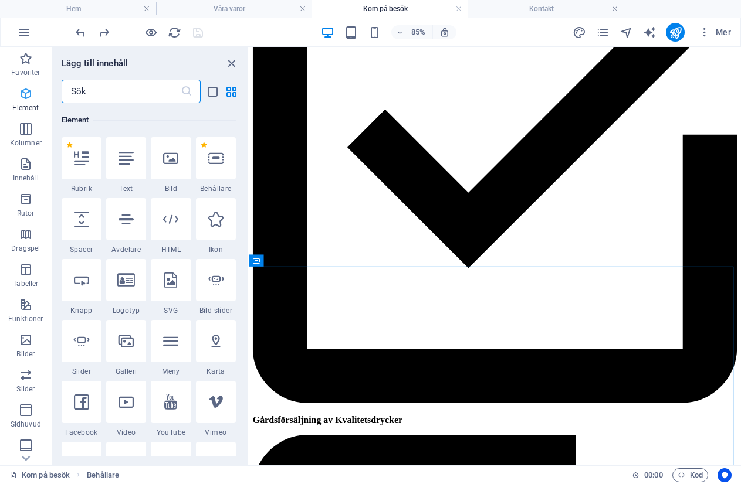
scroll to position [125, 0]
click at [84, 221] on icon at bounding box center [81, 218] width 15 height 15
select select "px"
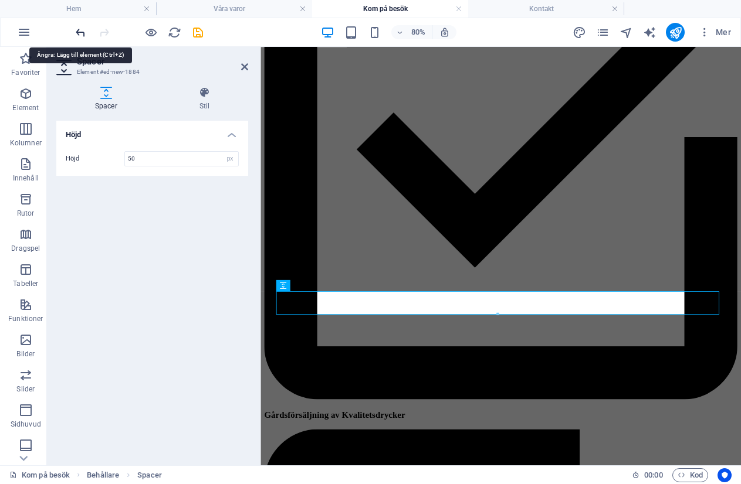
click at [82, 32] on icon "undo" at bounding box center [80, 32] width 13 height 13
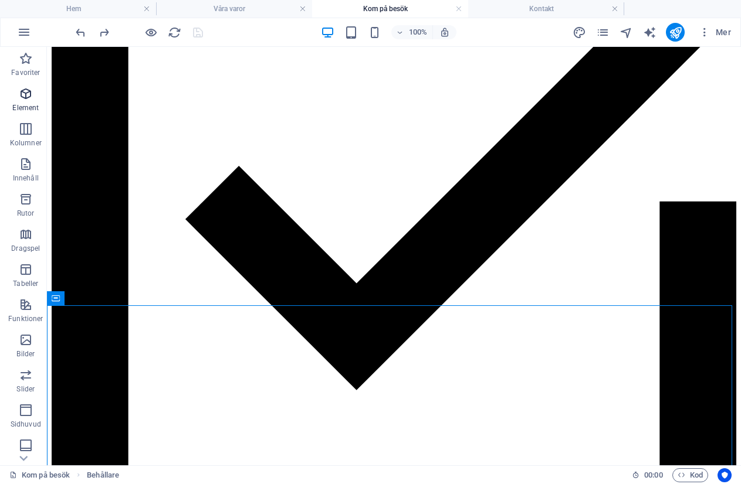
click at [23, 93] on icon "button" at bounding box center [26, 94] width 14 height 14
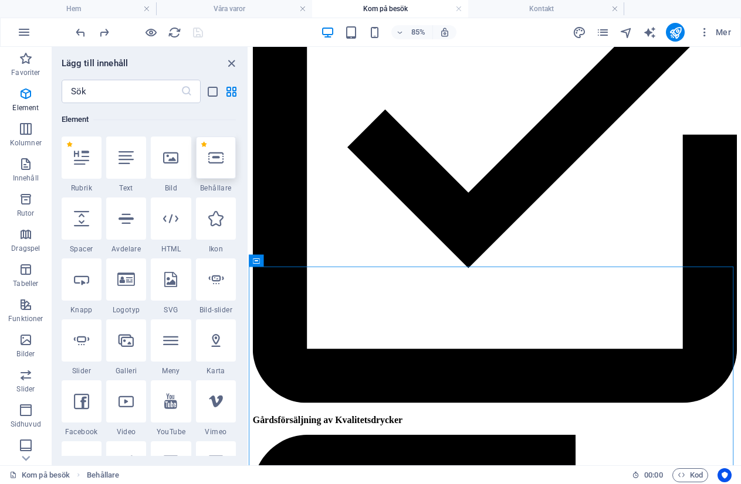
click at [218, 162] on icon at bounding box center [215, 157] width 15 height 15
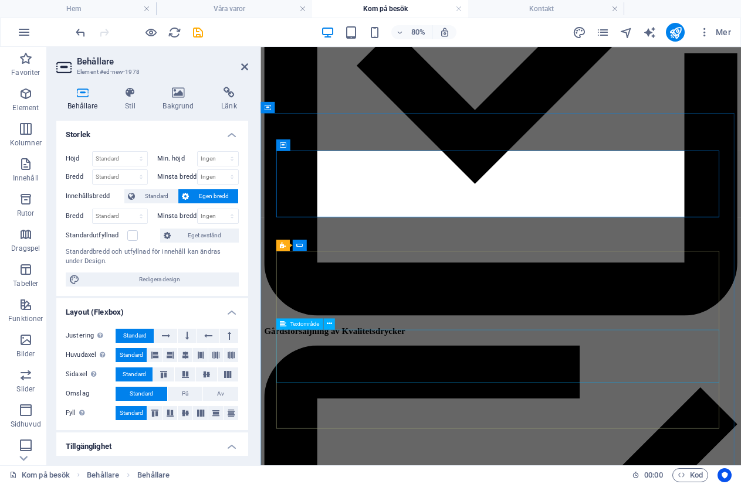
scroll to position [763, 0]
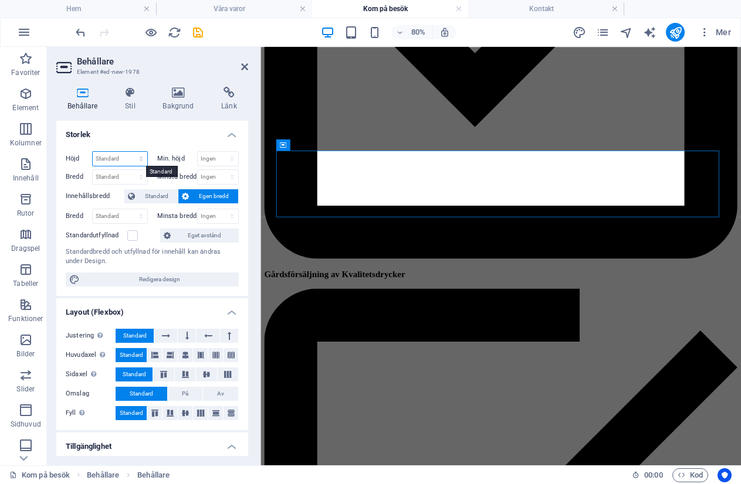
click at [109, 163] on select "Standard px rem % vh vw" at bounding box center [120, 159] width 55 height 14
select select "px"
click at [129, 152] on select "Standard px rem % vh vw" at bounding box center [120, 159] width 55 height 14
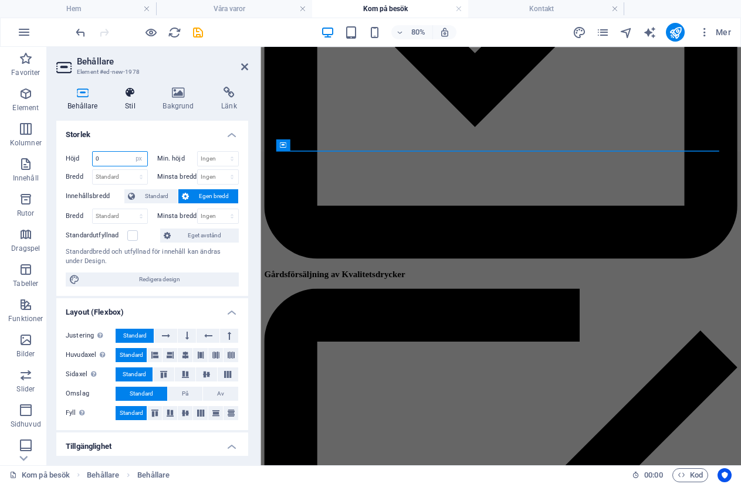
type input "0"
click at [131, 97] on icon at bounding box center [130, 93] width 33 height 12
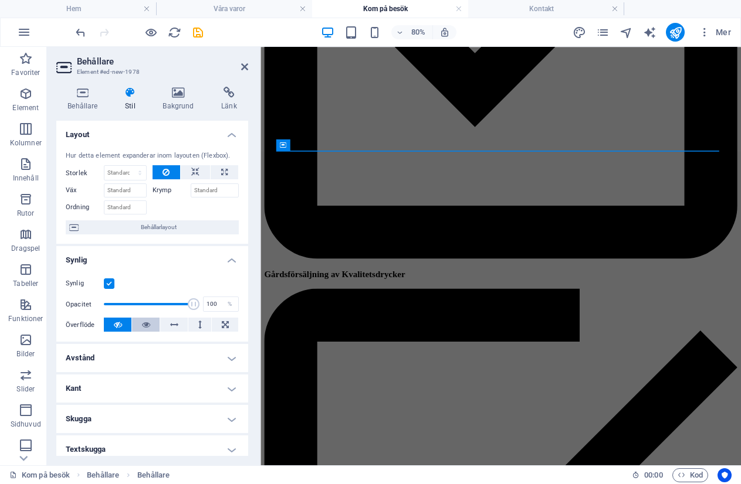
scroll to position [160, 0]
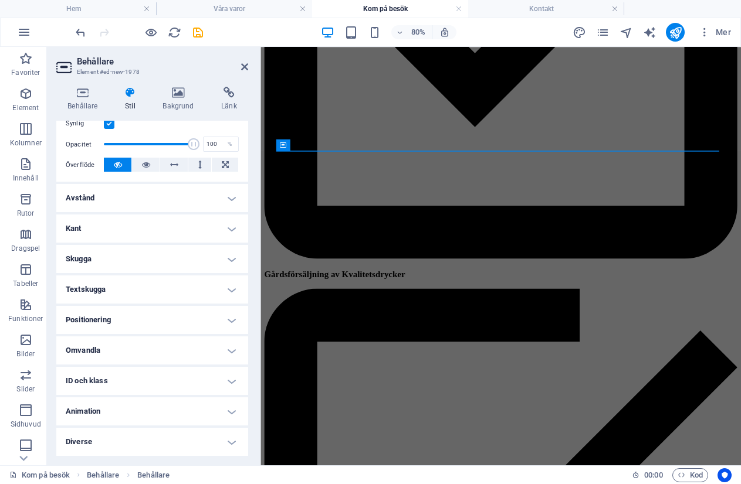
click at [225, 381] on h4 "ID och klass" at bounding box center [152, 381] width 192 height 28
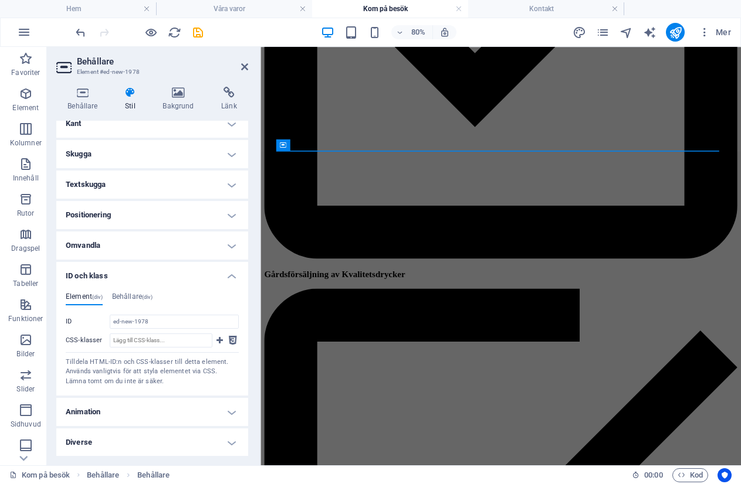
scroll to position [266, 0]
click at [139, 296] on h4 "Behållare (div)" at bounding box center [132, 298] width 40 height 13
click at [80, 298] on h4 "Element (div)" at bounding box center [84, 298] width 37 height 13
click at [135, 320] on input "ed-new-1978" at bounding box center [174, 321] width 129 height 14
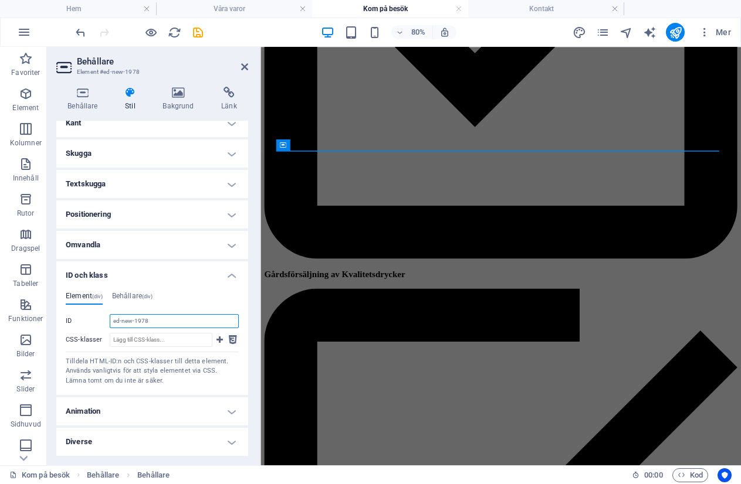
click at [135, 320] on input "ed-new-1978" at bounding box center [174, 321] width 129 height 14
click at [84, 4] on h4 "Hem" at bounding box center [78, 8] width 156 height 13
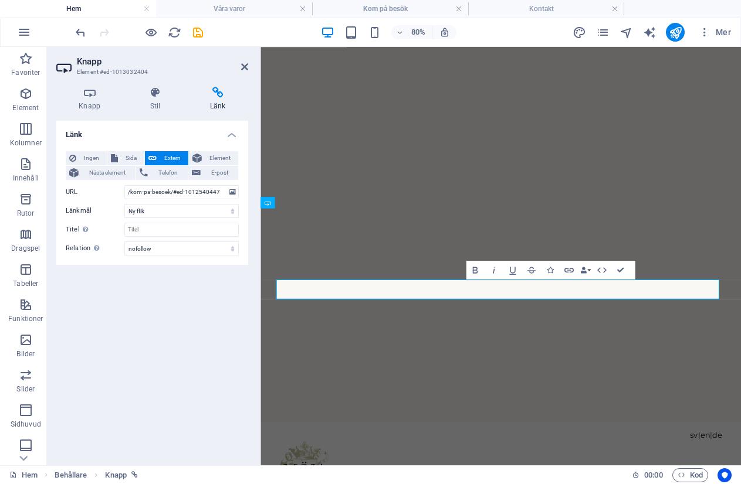
scroll to position [1012, 0]
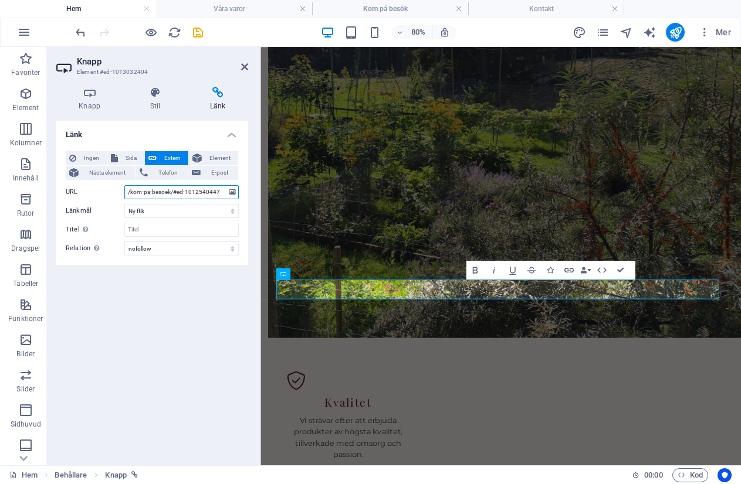
click at [219, 196] on input "/kom-pa-besoek/#ed-1012540447" at bounding box center [181, 192] width 114 height 14
paste input "ed-new-1978"
type input "/kom-pa-besoek/#ed-new-1978"
click at [137, 328] on div "Länk Ingen Sida Extern Element Nästa element Telefon E-post Sida Hem Legal Noti…" at bounding box center [152, 288] width 192 height 335
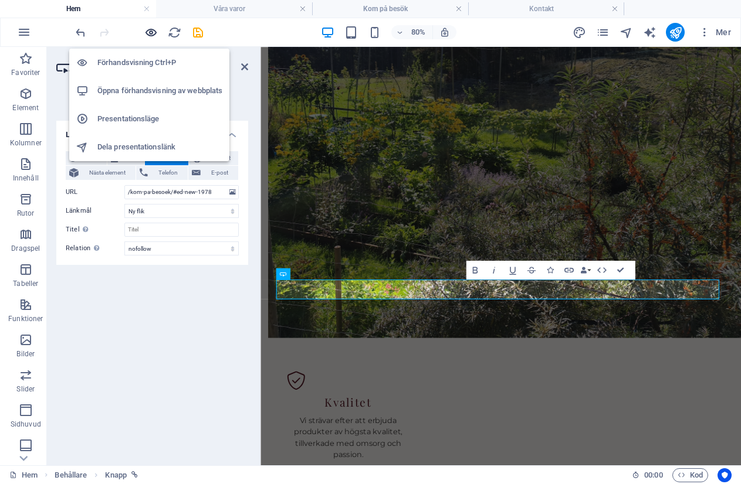
click at [152, 30] on icon "button" at bounding box center [150, 32] width 13 height 13
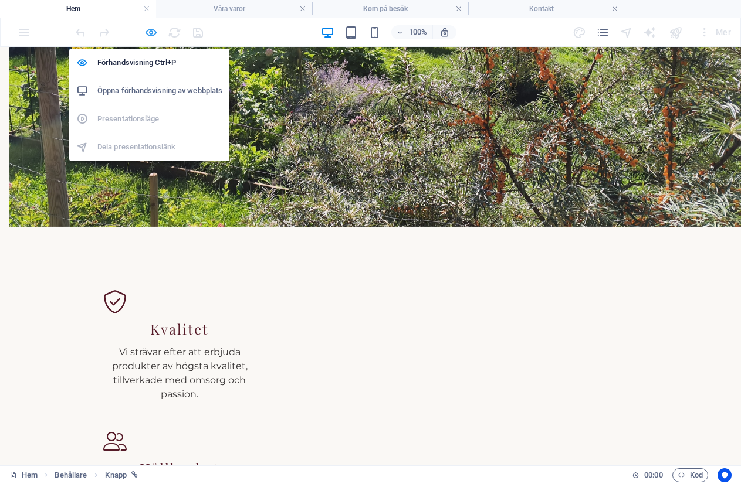
click at [149, 38] on icon "button" at bounding box center [150, 32] width 13 height 13
select select "nofollow"
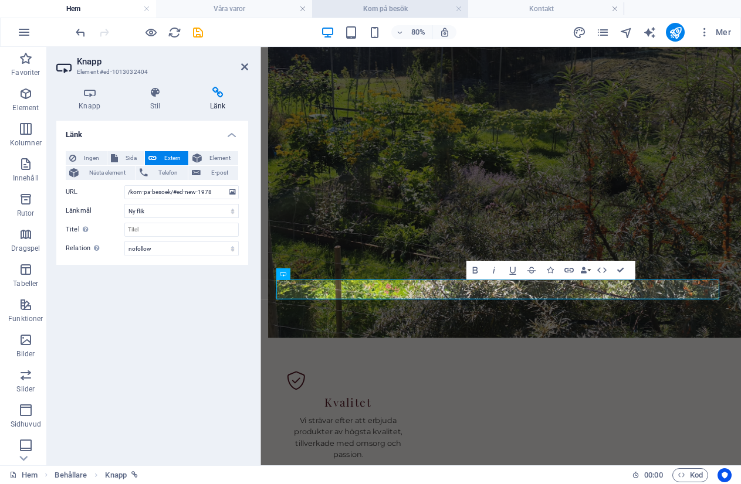
click at [406, 8] on h4 "Kom på besök" at bounding box center [390, 8] width 156 height 13
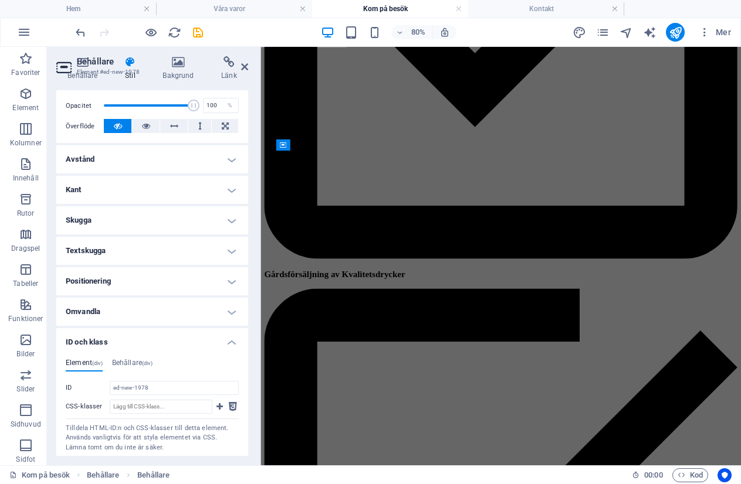
scroll to position [235, 0]
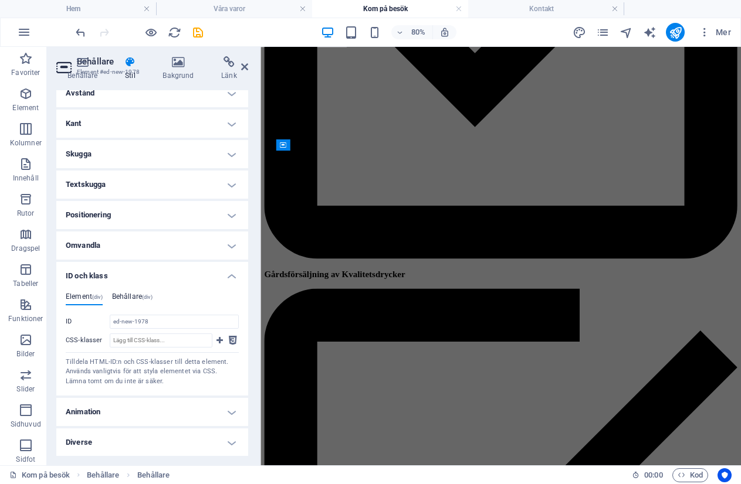
click at [143, 297] on h4 "Behållare (div)" at bounding box center [132, 299] width 40 height 13
click at [142, 324] on input "ID Mellanslag och specialtecken (förutom "-" [PERSON_NAME]"_") accepteras inte" at bounding box center [174, 322] width 129 height 14
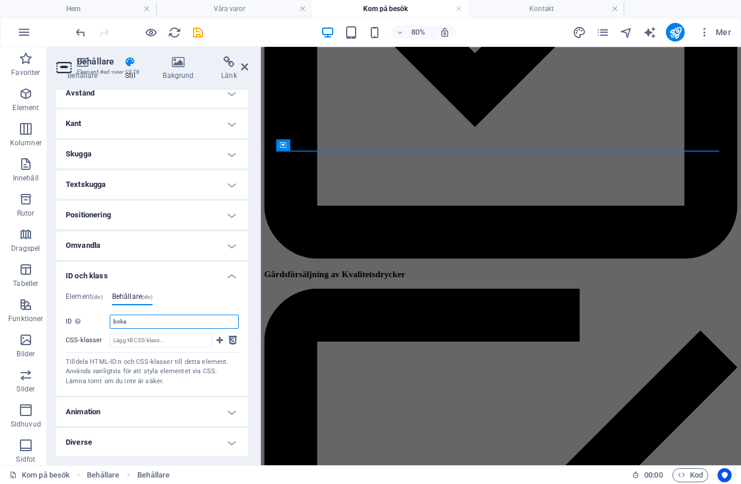
type input "boka"
click at [187, 301] on ul "Element (div) Behållare (div)" at bounding box center [152, 299] width 173 height 13
click at [62, 5] on h4 "Hem" at bounding box center [78, 8] width 156 height 13
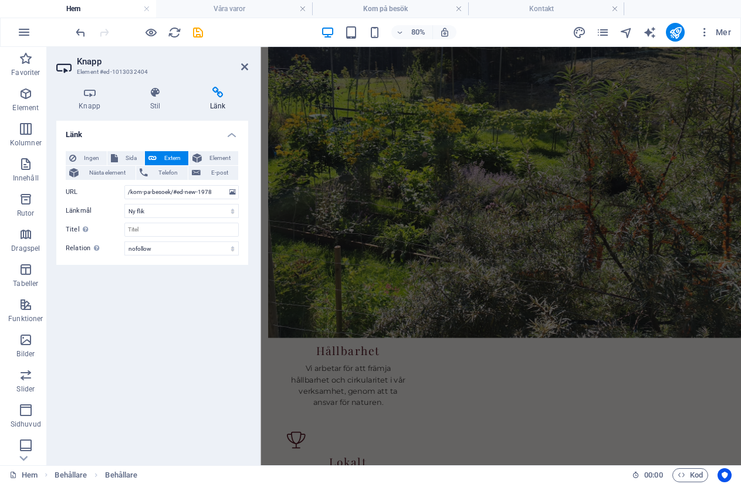
scroll to position [0, 0]
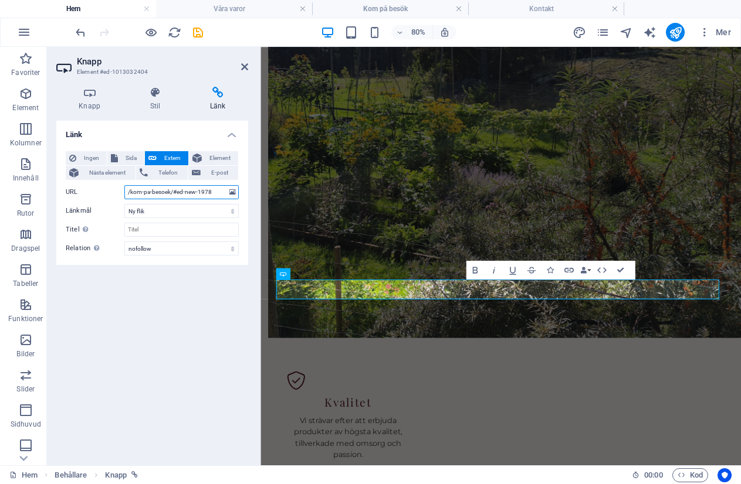
click at [214, 192] on input "/kom-pa-besoek/#ed-new-1978" at bounding box center [181, 192] width 114 height 14
type input "/kom-pa-besoek/#boka"
click at [159, 335] on div "Länk Ingen Sida Extern Element Nästa element Telefon E-post Sida Hem Legal Noti…" at bounding box center [152, 288] width 192 height 335
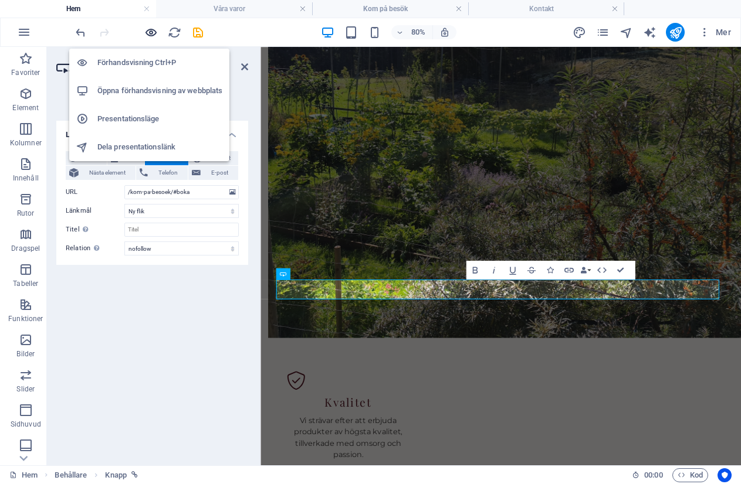
click at [150, 29] on icon "button" at bounding box center [150, 32] width 13 height 13
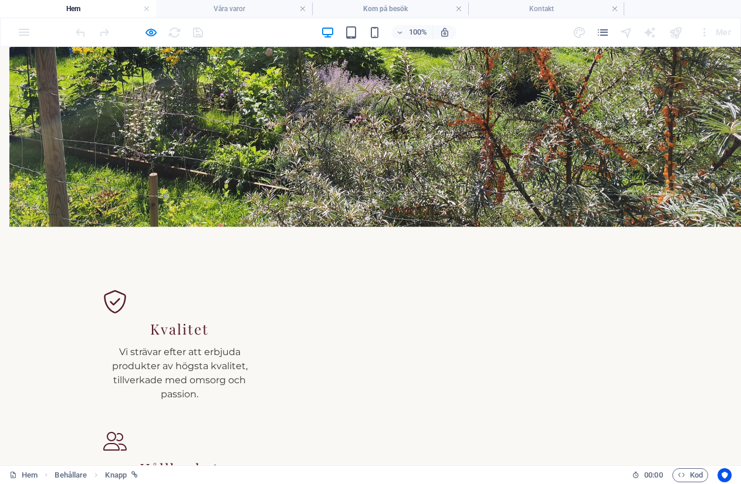
click at [378, 11] on h4 "Kom på besök" at bounding box center [390, 8] width 156 height 13
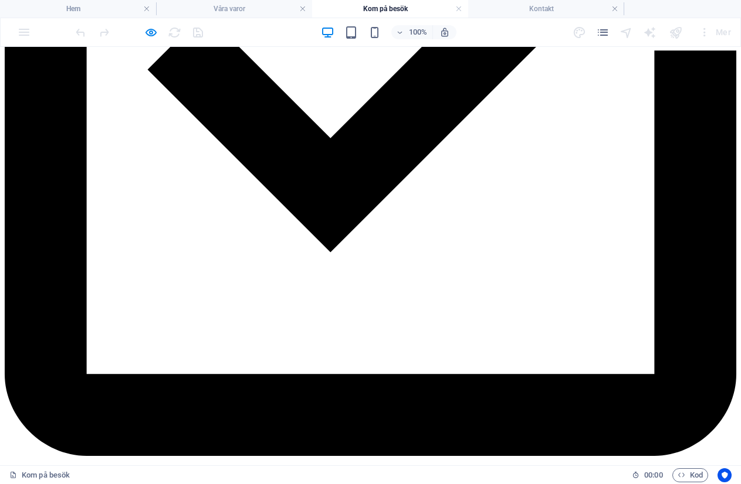
scroll to position [753, 0]
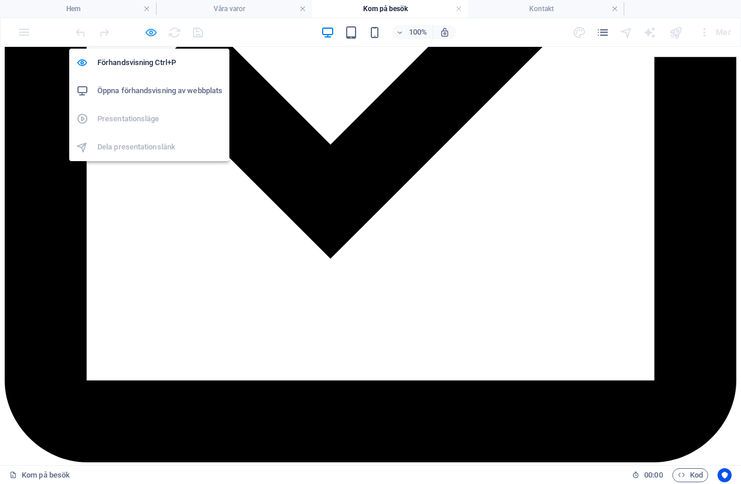
click at [146, 35] on icon "button" at bounding box center [150, 32] width 13 height 13
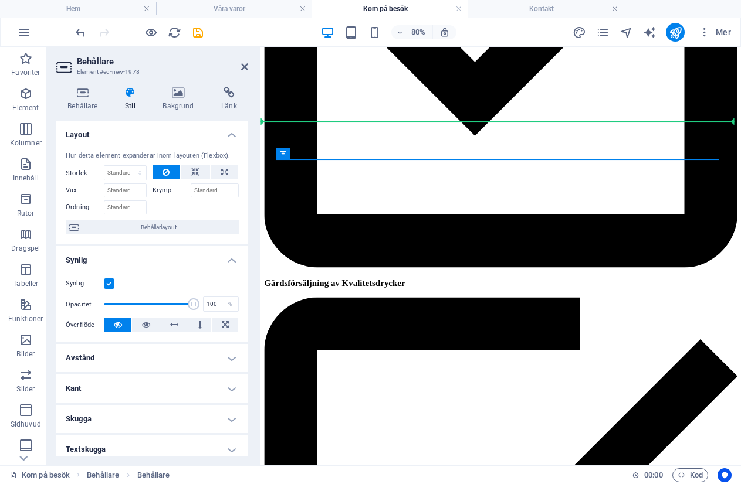
drag, startPoint x: 557, startPoint y: 204, endPoint x: 297, endPoint y: 141, distance: 266.6
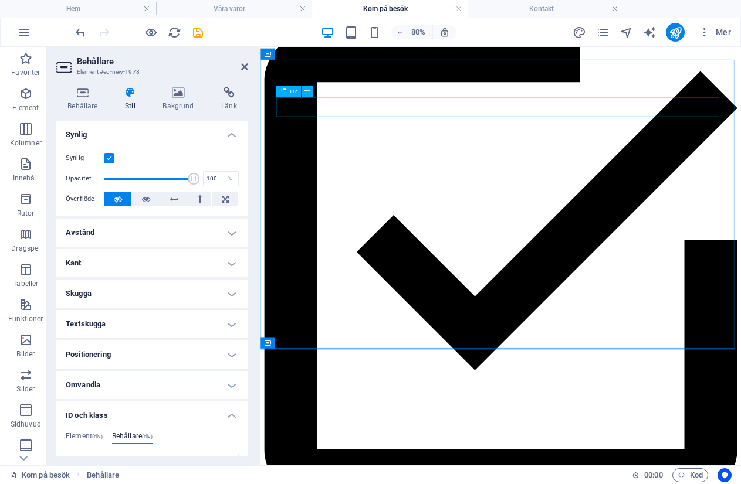
scroll to position [635, 0]
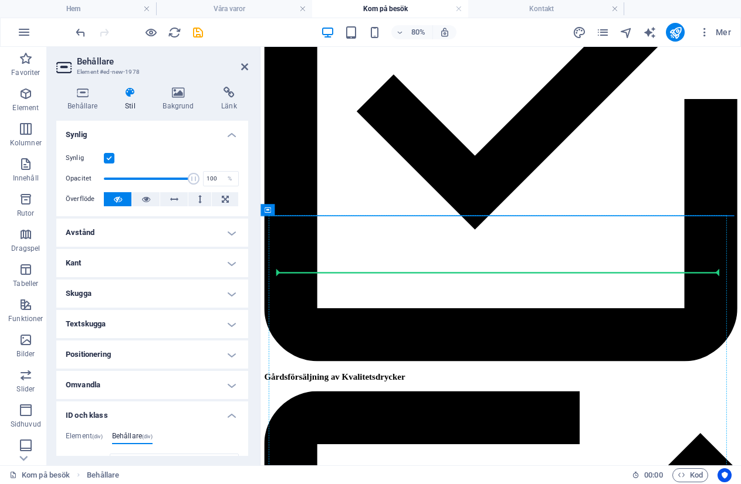
drag, startPoint x: 531, startPoint y: 255, endPoint x: 281, endPoint y: 331, distance: 261.8
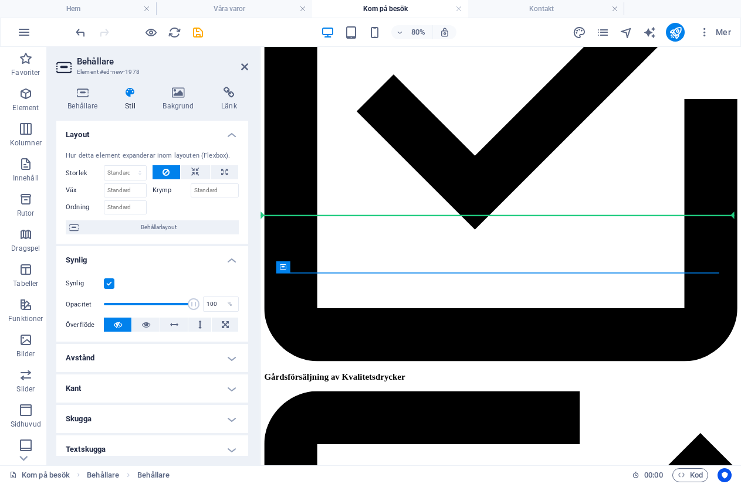
drag, startPoint x: 560, startPoint y: 315, endPoint x: 267, endPoint y: 225, distance: 306.3
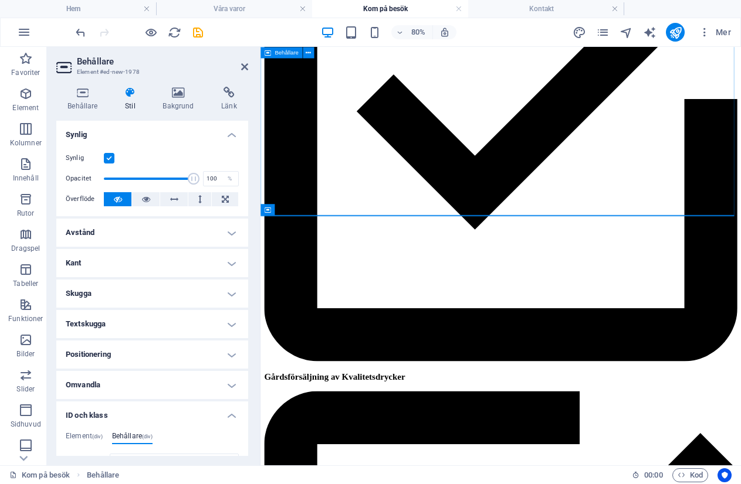
drag, startPoint x: 303, startPoint y: 250, endPoint x: 507, endPoint y: 212, distance: 208.2
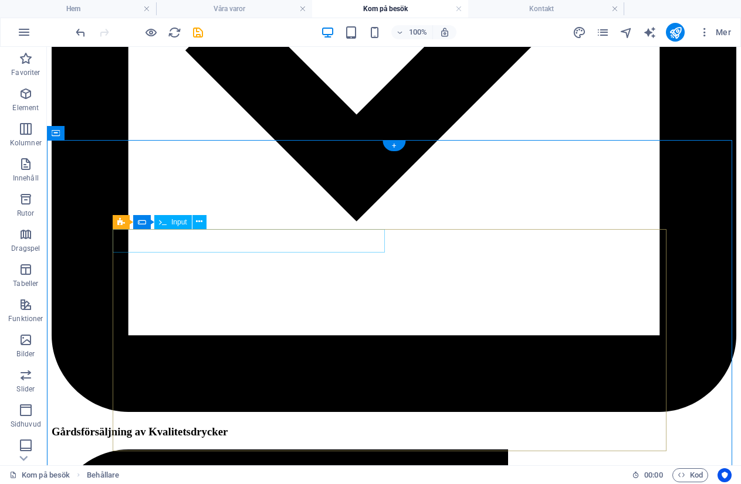
scroll to position [753, 0]
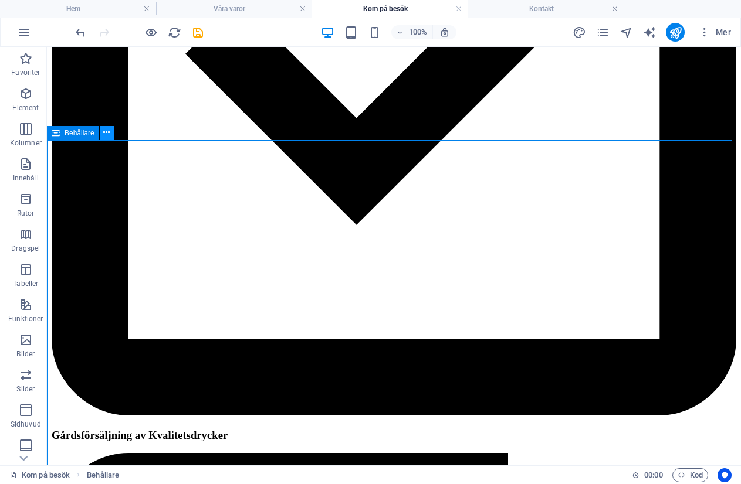
click at [109, 134] on icon at bounding box center [106, 133] width 6 height 12
click at [85, 58] on div "Behållare" at bounding box center [73, 54] width 52 height 14
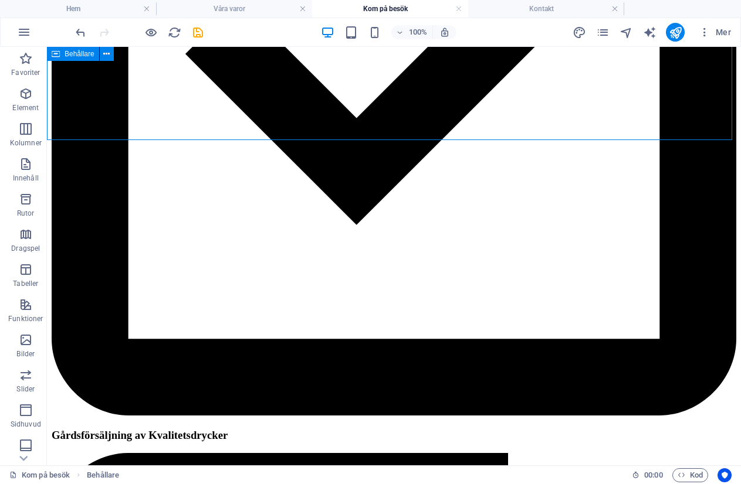
click at [85, 58] on div "Behållare" at bounding box center [73, 54] width 52 height 14
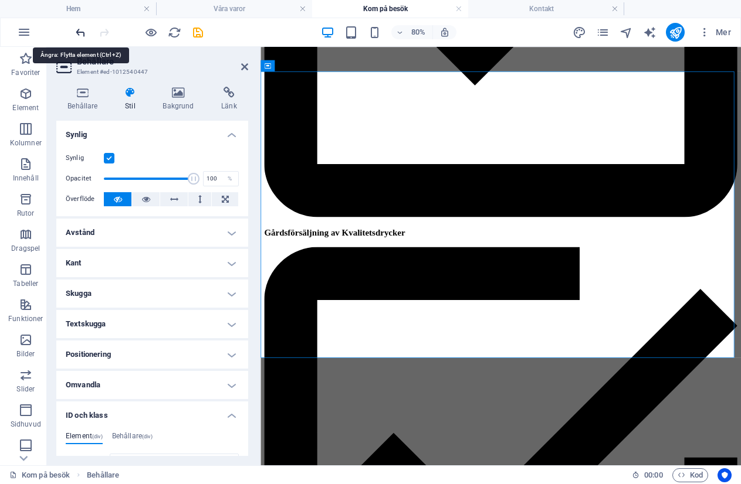
click at [74, 30] on icon "undo" at bounding box center [80, 32] width 13 height 13
click at [79, 31] on icon "undo" at bounding box center [80, 32] width 13 height 13
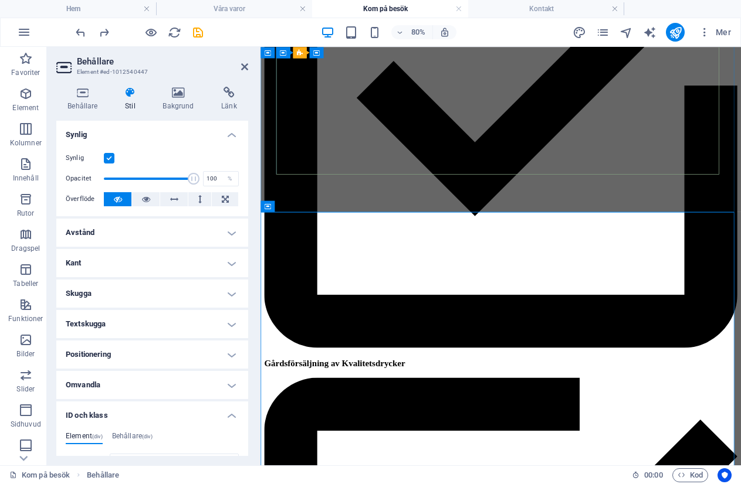
scroll to position [639, 0]
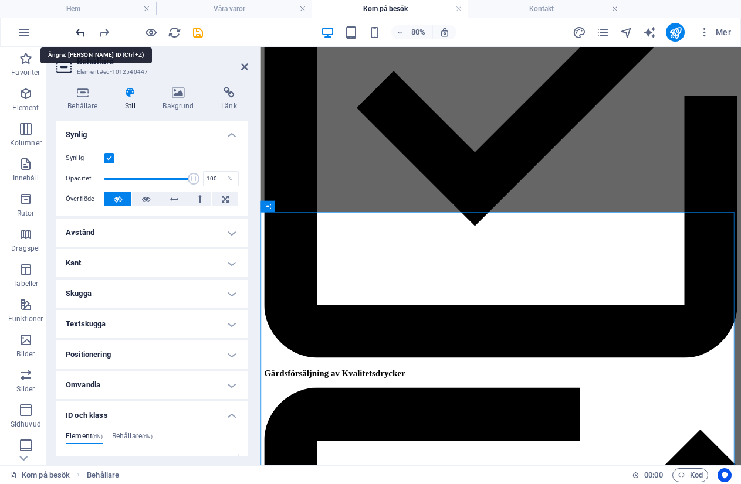
click at [77, 29] on icon "undo" at bounding box center [80, 32] width 13 height 13
click at [101, 27] on icon "redo" at bounding box center [103, 32] width 13 height 13
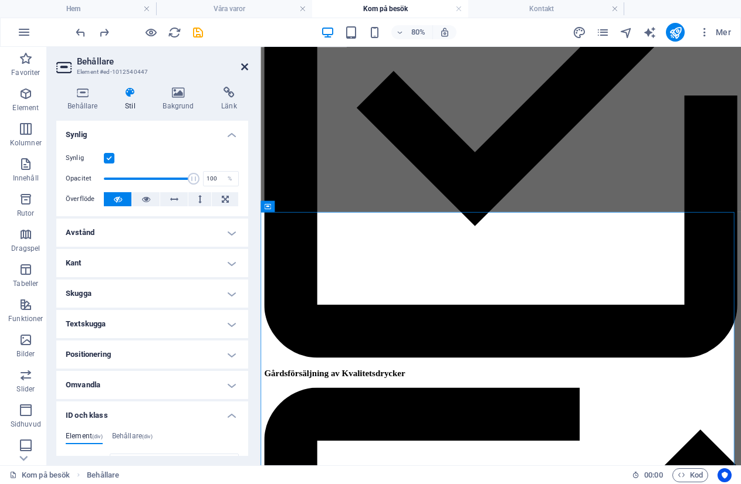
click at [247, 63] on icon at bounding box center [244, 66] width 7 height 9
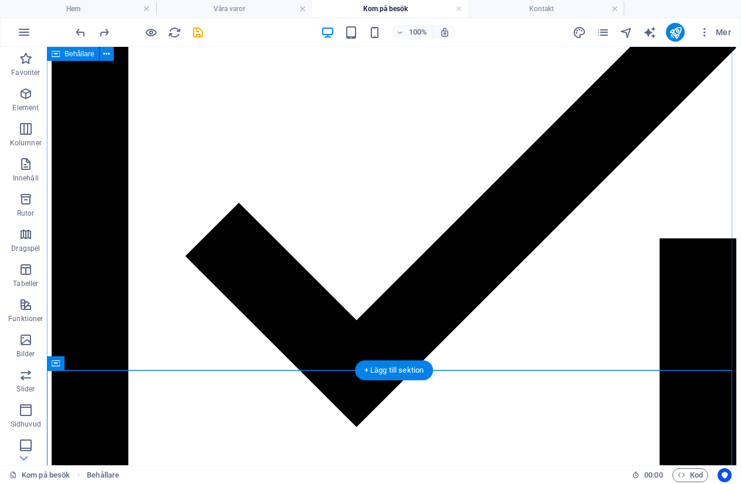
scroll to position [522, 0]
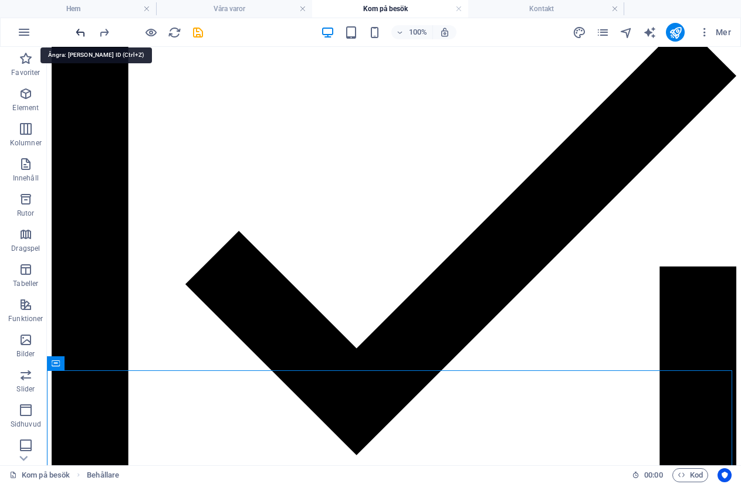
click at [82, 30] on icon "undo" at bounding box center [80, 32] width 13 height 13
click at [101, 30] on icon "redo" at bounding box center [103, 32] width 13 height 13
click at [102, 30] on icon "redo" at bounding box center [103, 32] width 13 height 13
click at [83, 30] on icon "undo" at bounding box center [80, 32] width 13 height 13
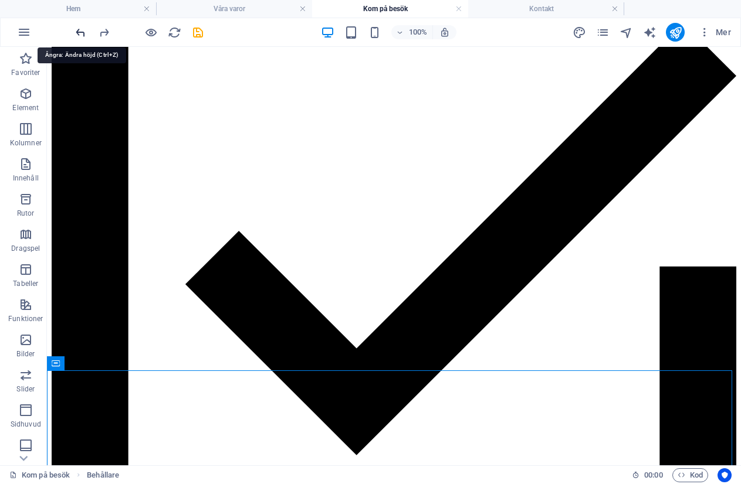
click at [83, 30] on icon "undo" at bounding box center [80, 32] width 13 height 13
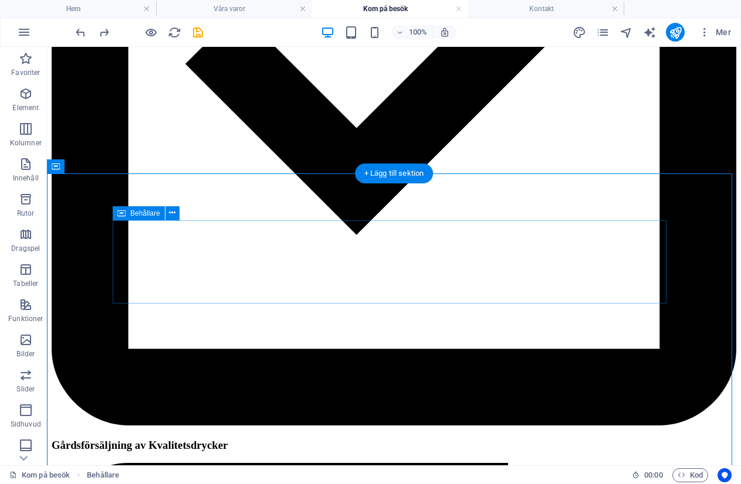
scroll to position [757, 0]
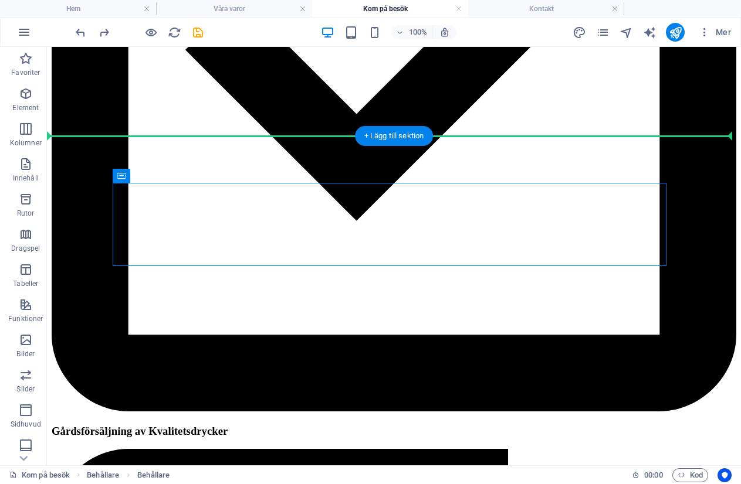
drag, startPoint x: 148, startPoint y: 204, endPoint x: 148, endPoint y: 177, distance: 27.0
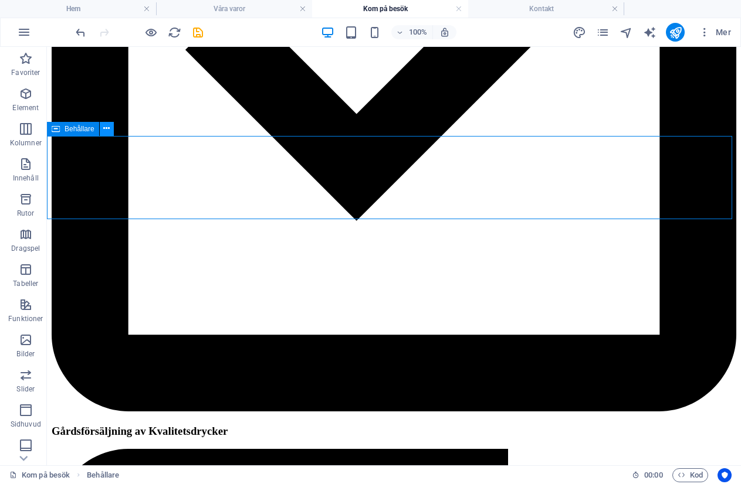
click at [102, 130] on button at bounding box center [107, 129] width 14 height 14
click at [106, 132] on icon at bounding box center [106, 129] width 6 height 12
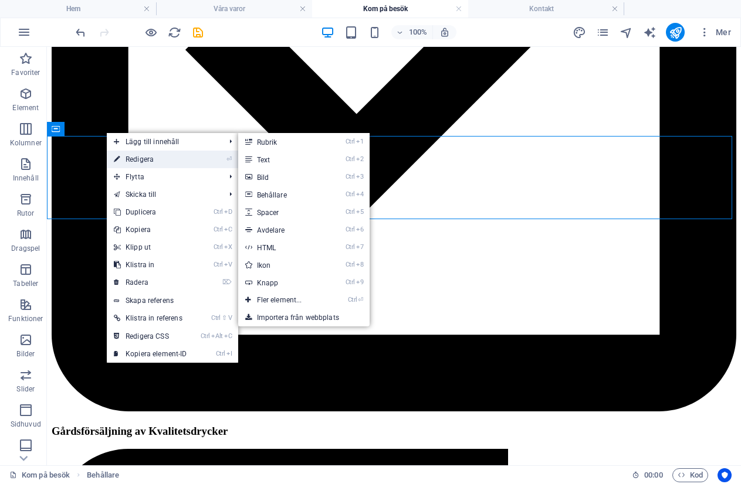
click at [123, 157] on link "⏎ Redigera" at bounding box center [150, 160] width 87 height 18
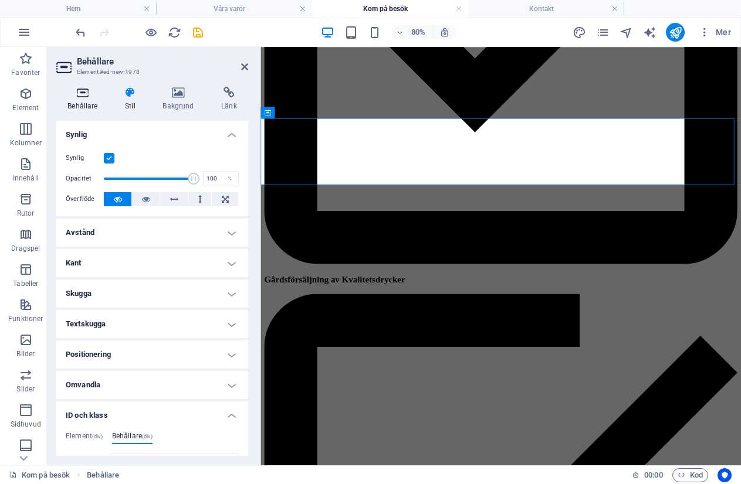
click at [83, 89] on icon at bounding box center [82, 93] width 53 height 12
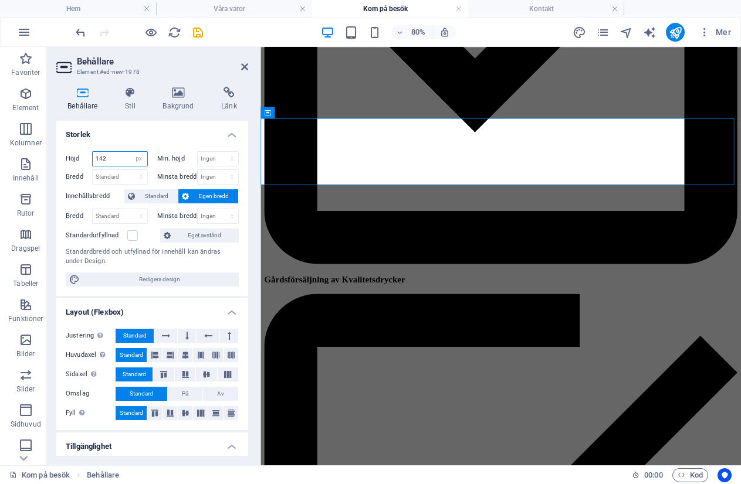
click at [101, 161] on input "142" at bounding box center [120, 159] width 55 height 14
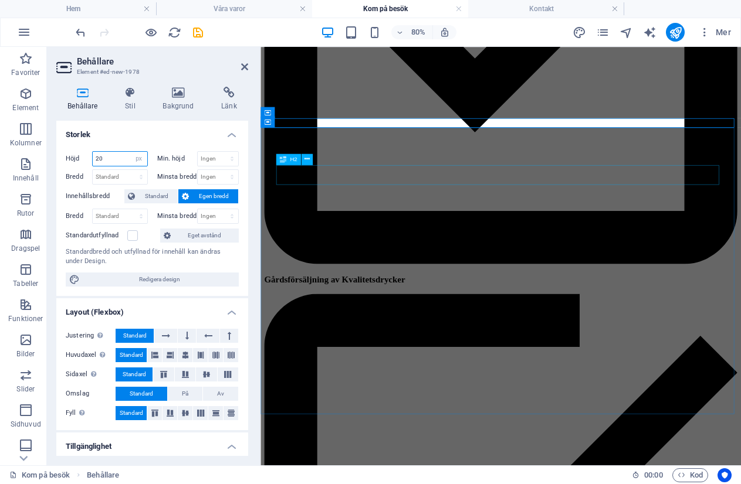
click at [295, 158] on span "H2" at bounding box center [293, 160] width 7 height 6
type input "20"
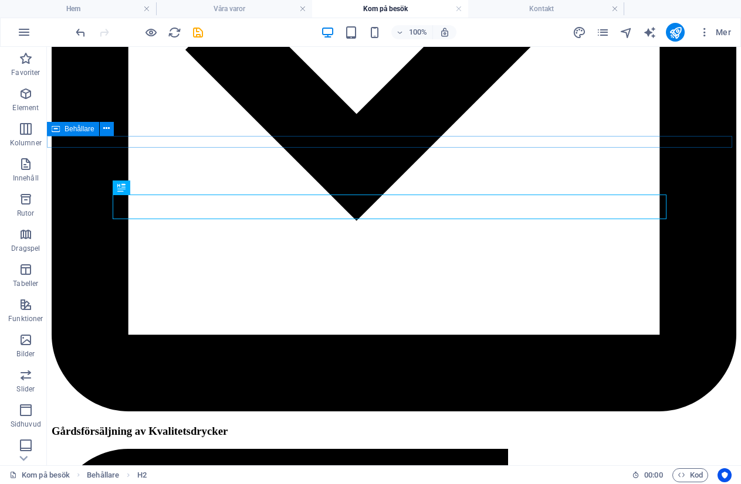
click at [65, 132] on span "Behållare" at bounding box center [80, 129] width 30 height 7
select select "px"
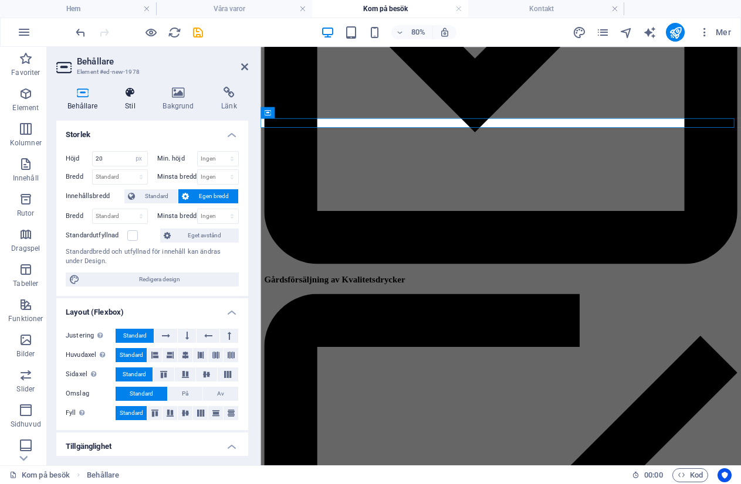
click at [130, 90] on icon at bounding box center [130, 93] width 33 height 12
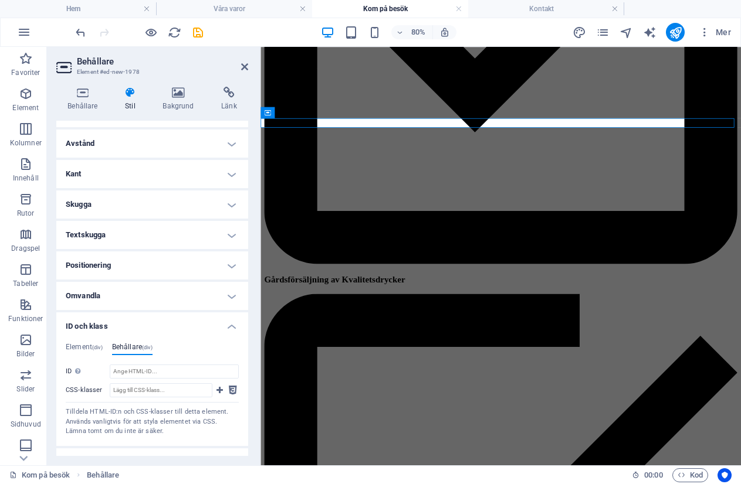
scroll to position [140, 0]
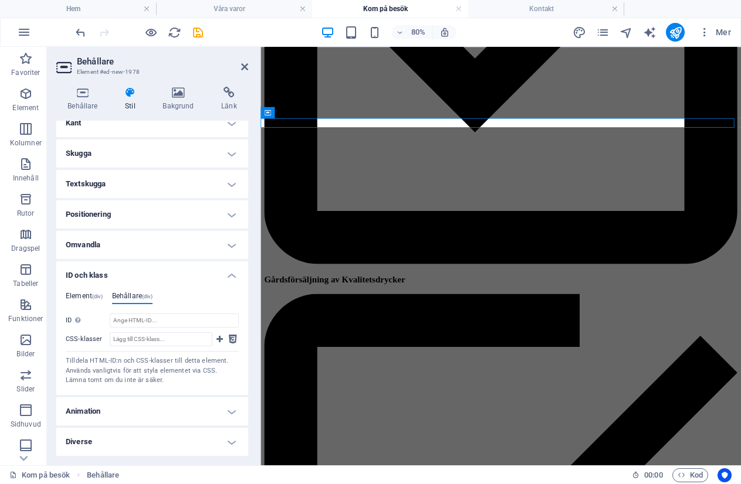
click at [75, 294] on h4 "Element (div)" at bounding box center [84, 298] width 37 height 13
drag, startPoint x: 148, startPoint y: 322, endPoint x: 102, endPoint y: 323, distance: 45.8
click at [102, 323] on div "ID ed-new-1978" at bounding box center [152, 321] width 173 height 14
click at [229, 275] on h4 "ID och klass" at bounding box center [152, 272] width 192 height 21
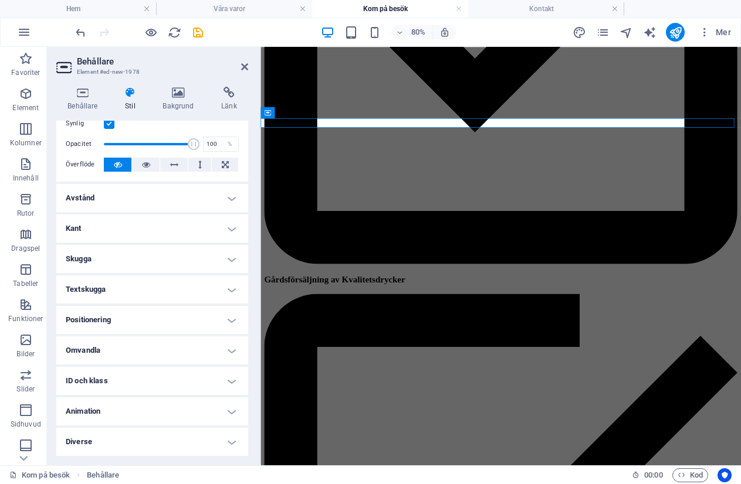
scroll to position [35, 0]
click at [74, 12] on h4 "Hem" at bounding box center [78, 8] width 156 height 13
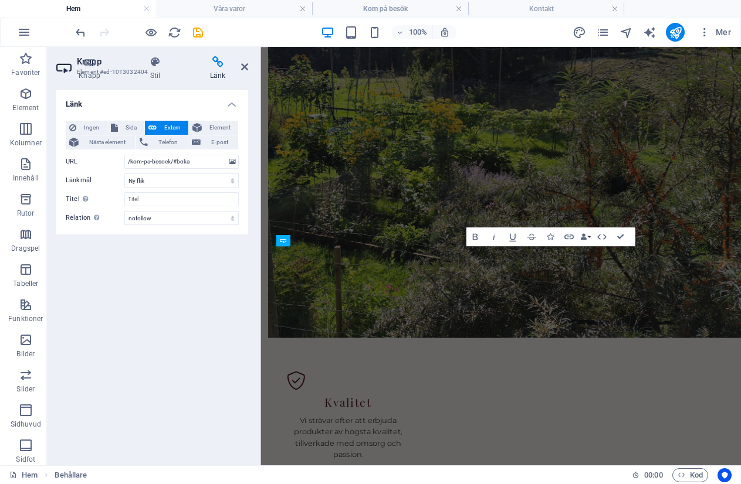
scroll to position [0, 0]
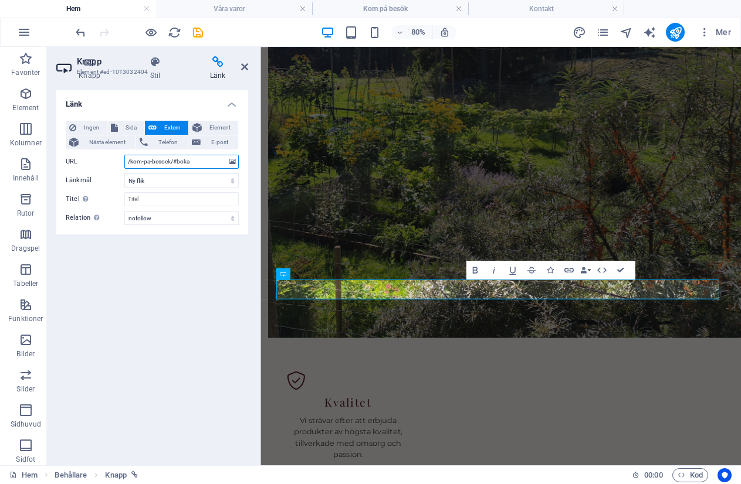
click at [196, 161] on input "/kom-pa-besoek/#boka" at bounding box center [181, 162] width 114 height 14
paste input "ed-new-1978"
type input "/kom-pa-besoek/#ed-new-1978"
click at [185, 331] on div "Länk Ingen Sida Extern Element Nästa element Telefon E-post Sida Hem Legal Noti…" at bounding box center [152, 273] width 192 height 366
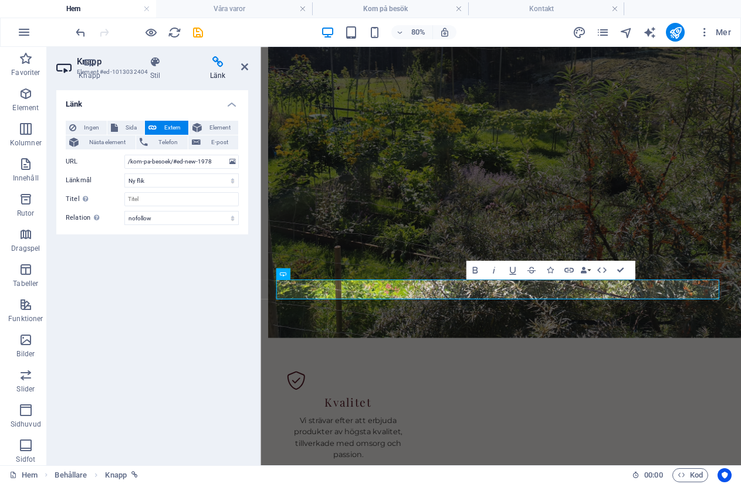
click at [235, 104] on h4 "Länk" at bounding box center [152, 100] width 192 height 21
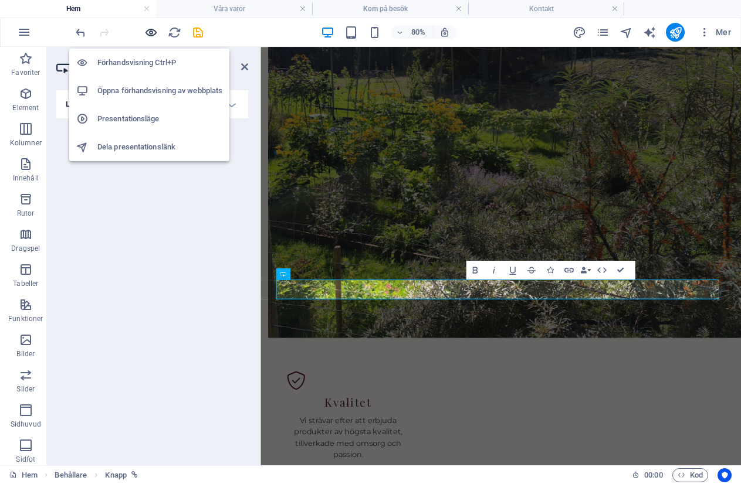
click at [150, 28] on icon "button" at bounding box center [150, 32] width 13 height 13
